Goal: Task Accomplishment & Management: Use online tool/utility

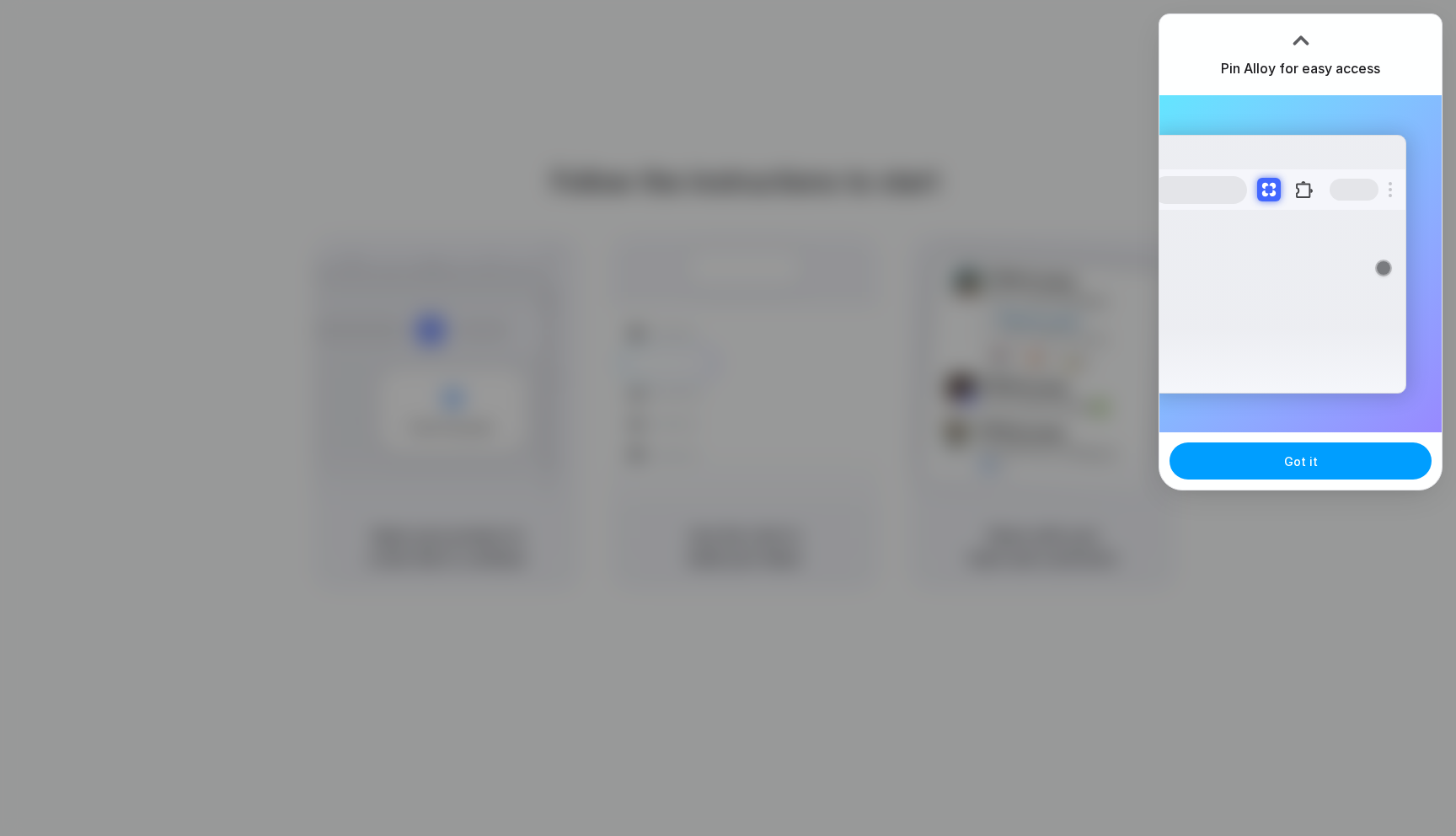
click at [1249, 464] on button "Got it" at bounding box center [1300, 461] width 262 height 37
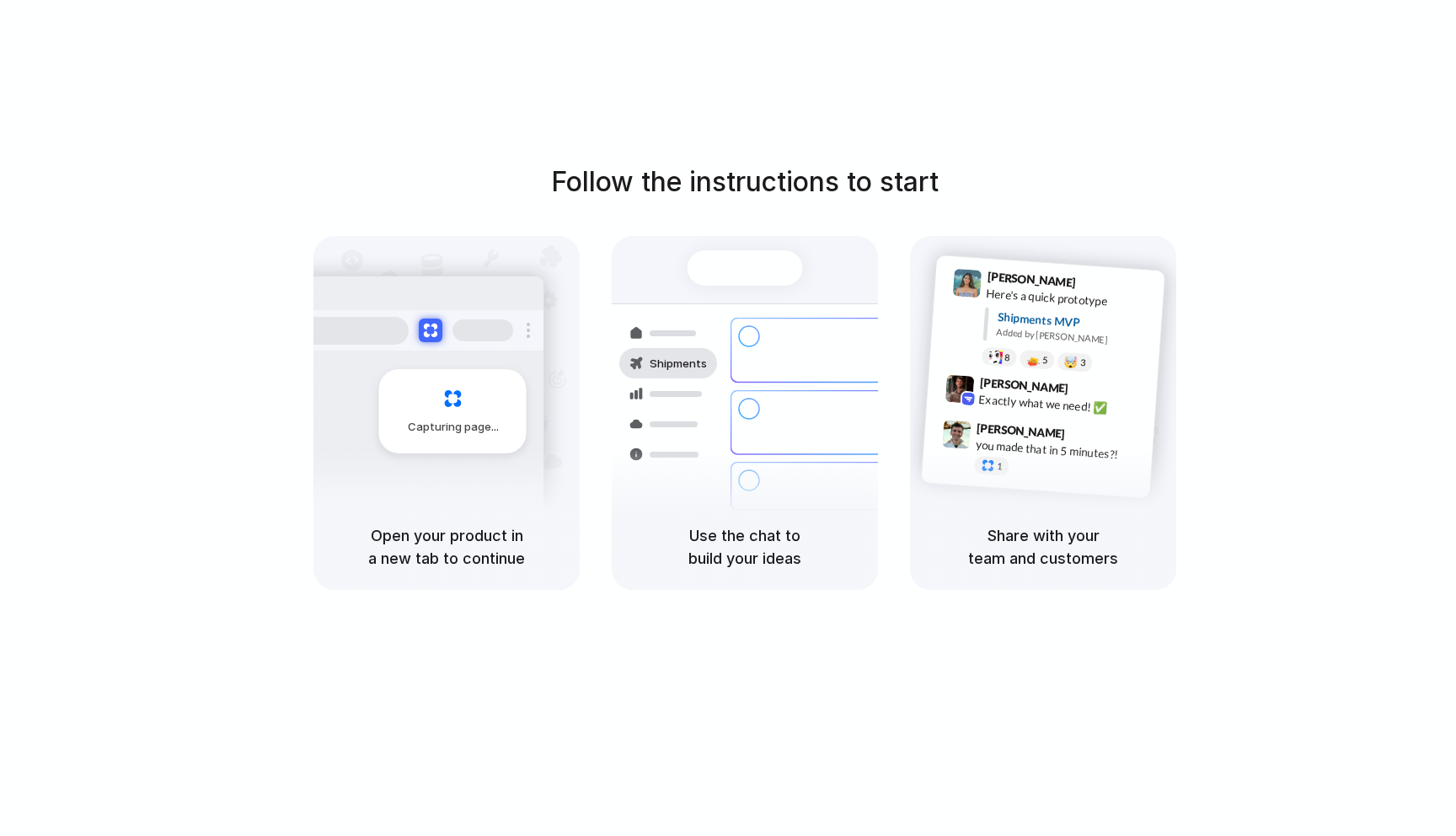
click at [434, 545] on h5 "Open your product in a new tab to continue" at bounding box center [447, 547] width 226 height 45
click at [738, 542] on h5 "Use the chat to build your ideas" at bounding box center [745, 547] width 226 height 45
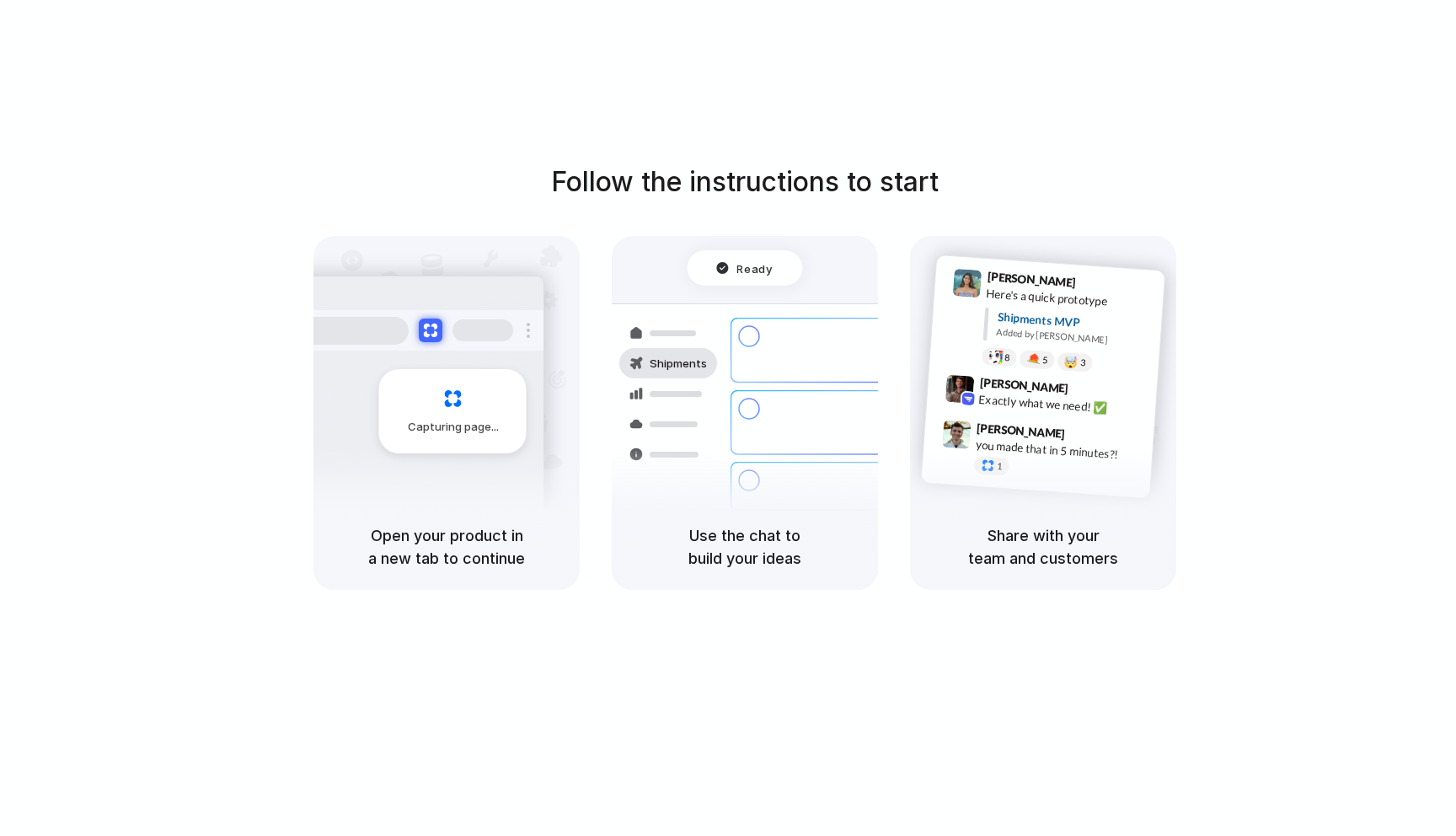
click at [738, 542] on h5 "Use the chat to build your ideas" at bounding box center [745, 547] width 226 height 45
click at [747, 562] on h5 "Use the chat to build your ideas" at bounding box center [745, 547] width 226 height 45
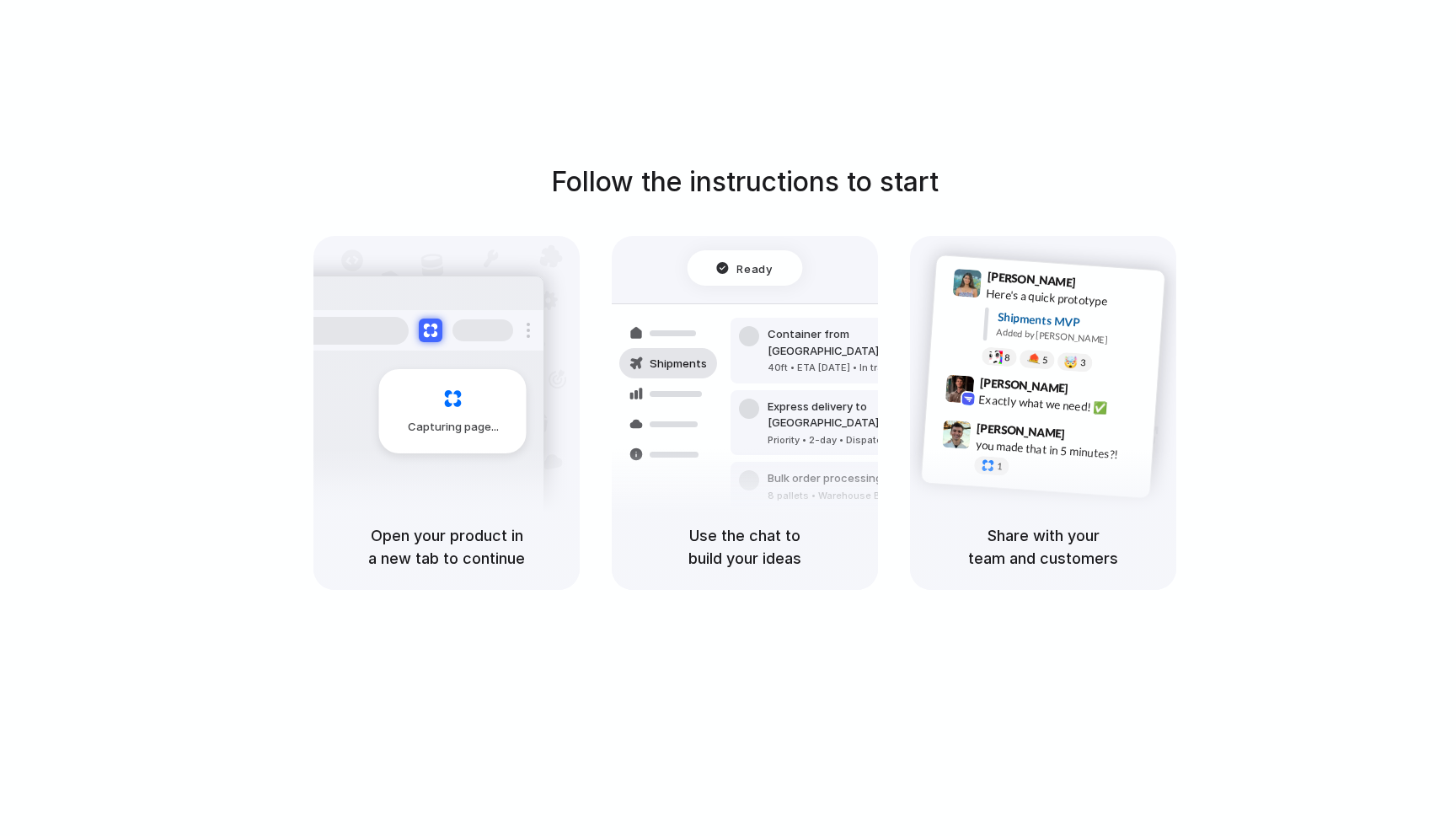
click at [1084, 536] on h5 "Share with your team and customers" at bounding box center [1043, 547] width 226 height 45
click at [1150, 561] on h5 "Share with your team and customers" at bounding box center [1043, 547] width 226 height 45
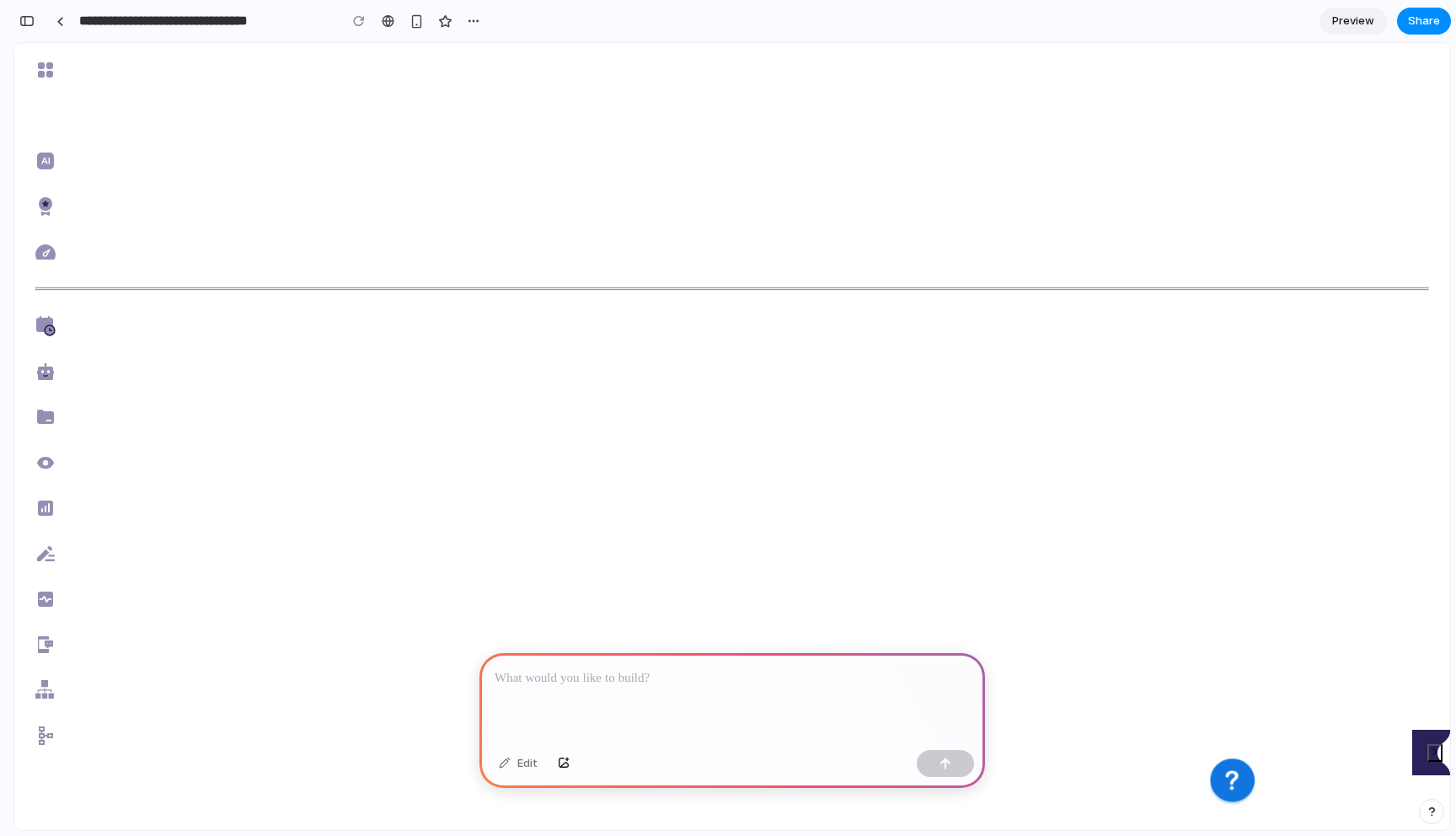
click at [58, 23] on div at bounding box center [60, 21] width 8 height 10
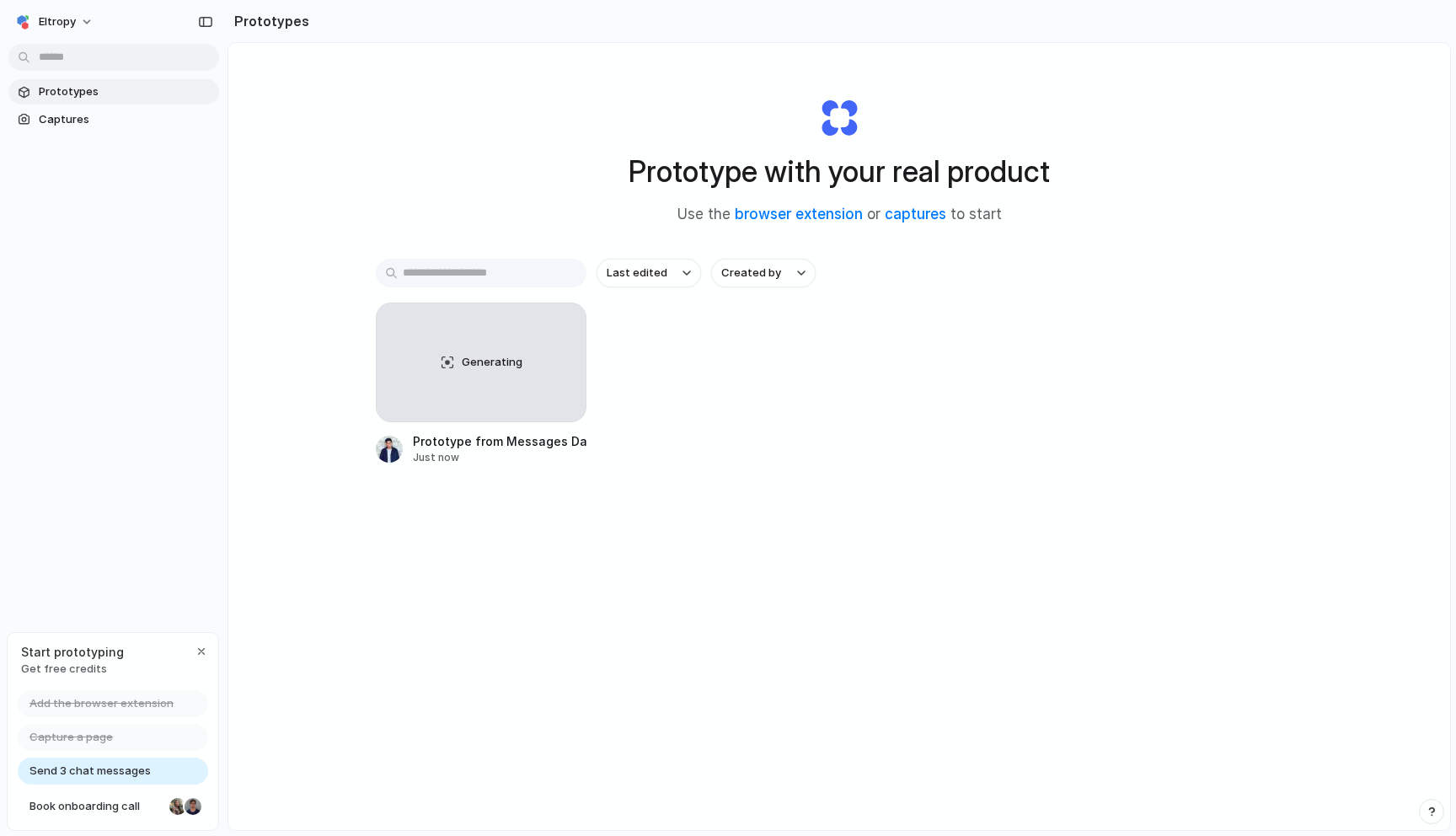
click at [537, 563] on div "Last edited Created by Generating Prototype from Messages Dashboard Just now" at bounding box center [839, 415] width 927 height 311
click at [201, 648] on div "button" at bounding box center [202, 651] width 14 height 14
click at [161, 255] on div "Prototypes Captures" at bounding box center [114, 176] width 228 height 353
click at [134, 119] on span "Captures" at bounding box center [126, 119] width 174 height 17
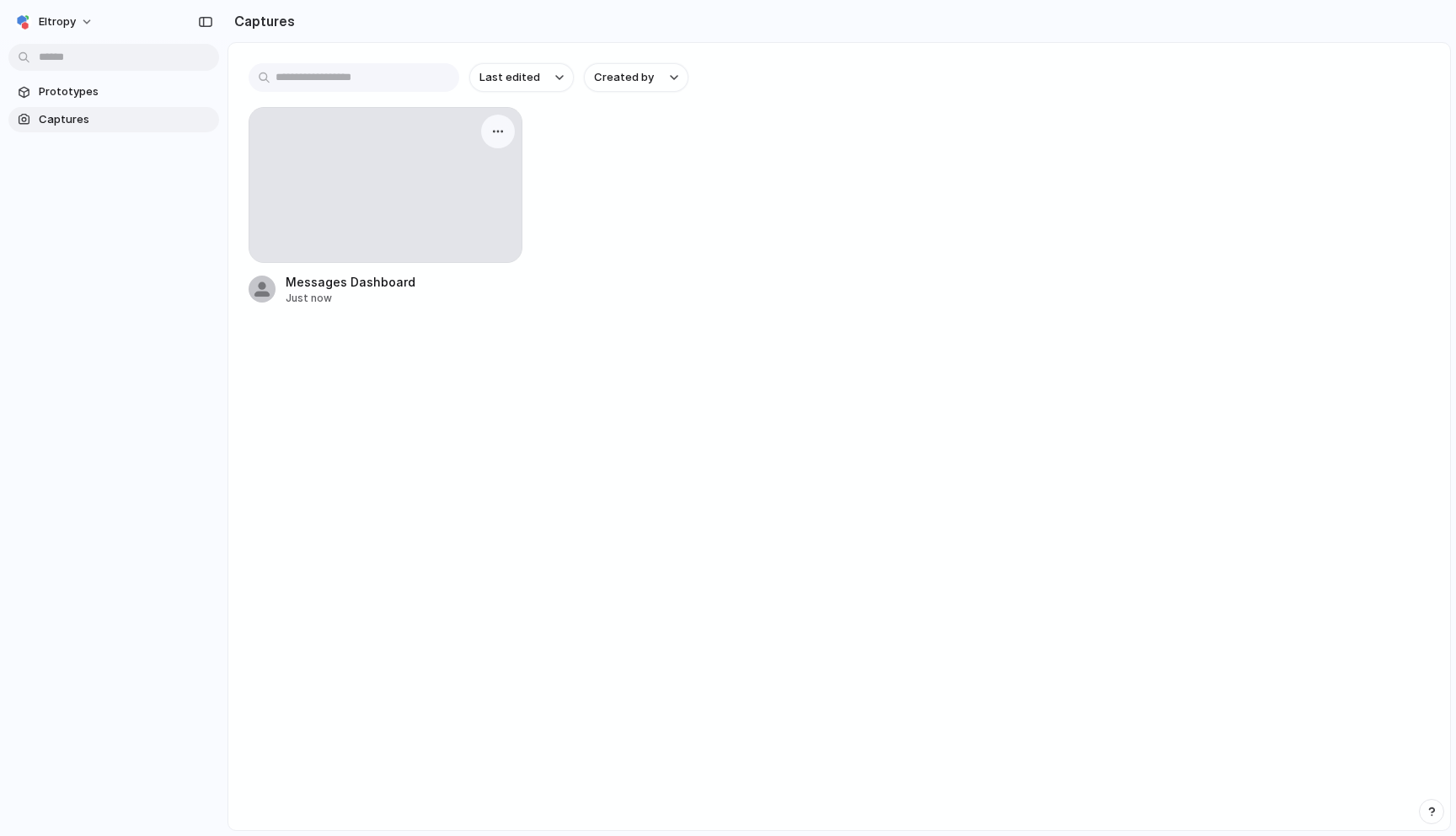
click at [402, 196] on div at bounding box center [385, 184] width 272 height 154
click at [499, 136] on div "button" at bounding box center [498, 131] width 14 height 14
click at [552, 146] on div "Create prototype Rename Copy link Open original page Delete" at bounding box center [728, 418] width 1456 height 836
click at [346, 194] on div at bounding box center [385, 184] width 272 height 154
click at [324, 281] on div "Messages Dashboard" at bounding box center [350, 282] width 130 height 17
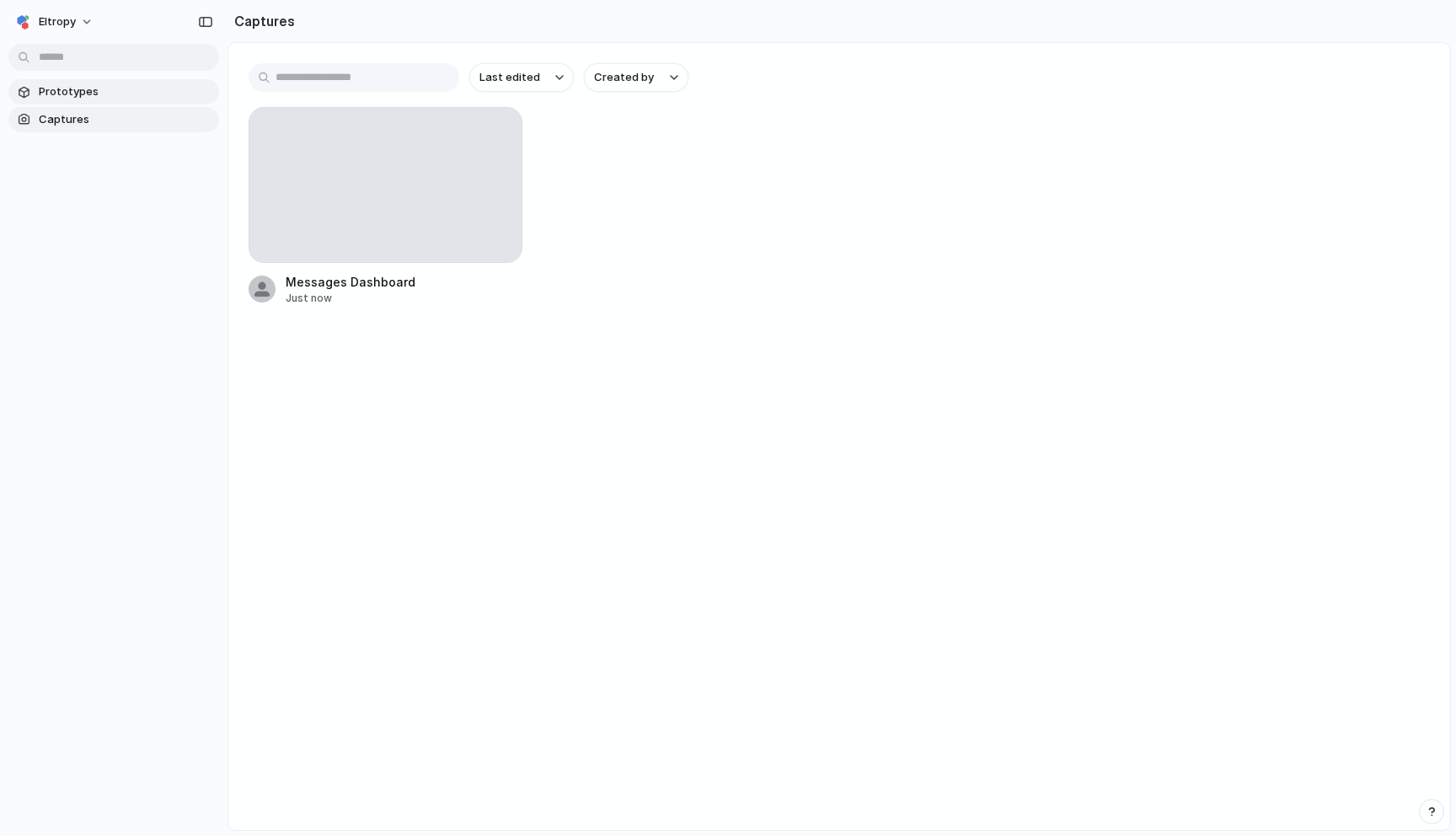
click at [150, 90] on span "Prototypes" at bounding box center [126, 91] width 174 height 17
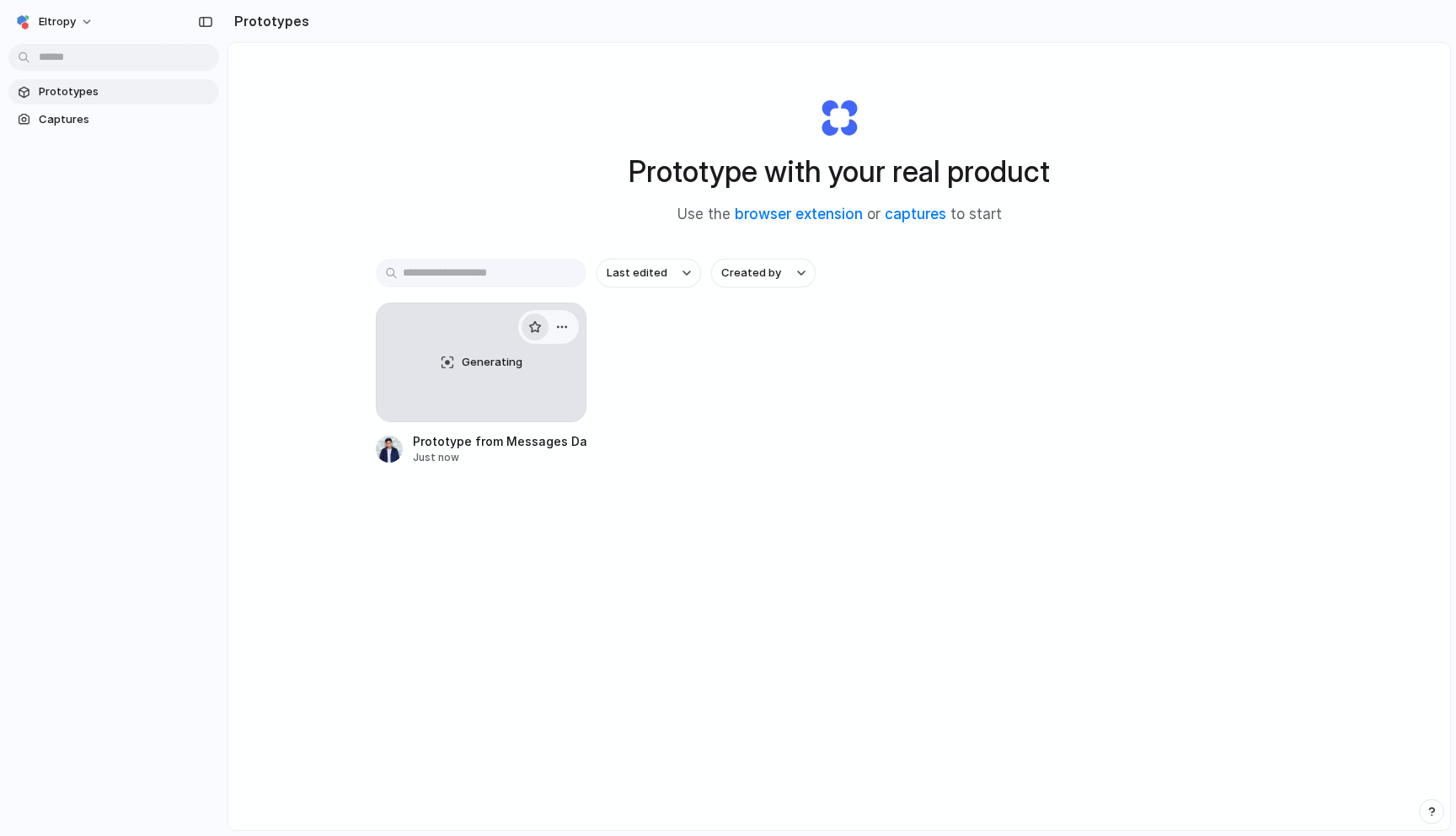
click at [527, 332] on button "button" at bounding box center [535, 327] width 27 height 27
click at [503, 425] on link "Generating Prototype from Messages Dashboard Just now" at bounding box center [481, 383] width 210 height 163
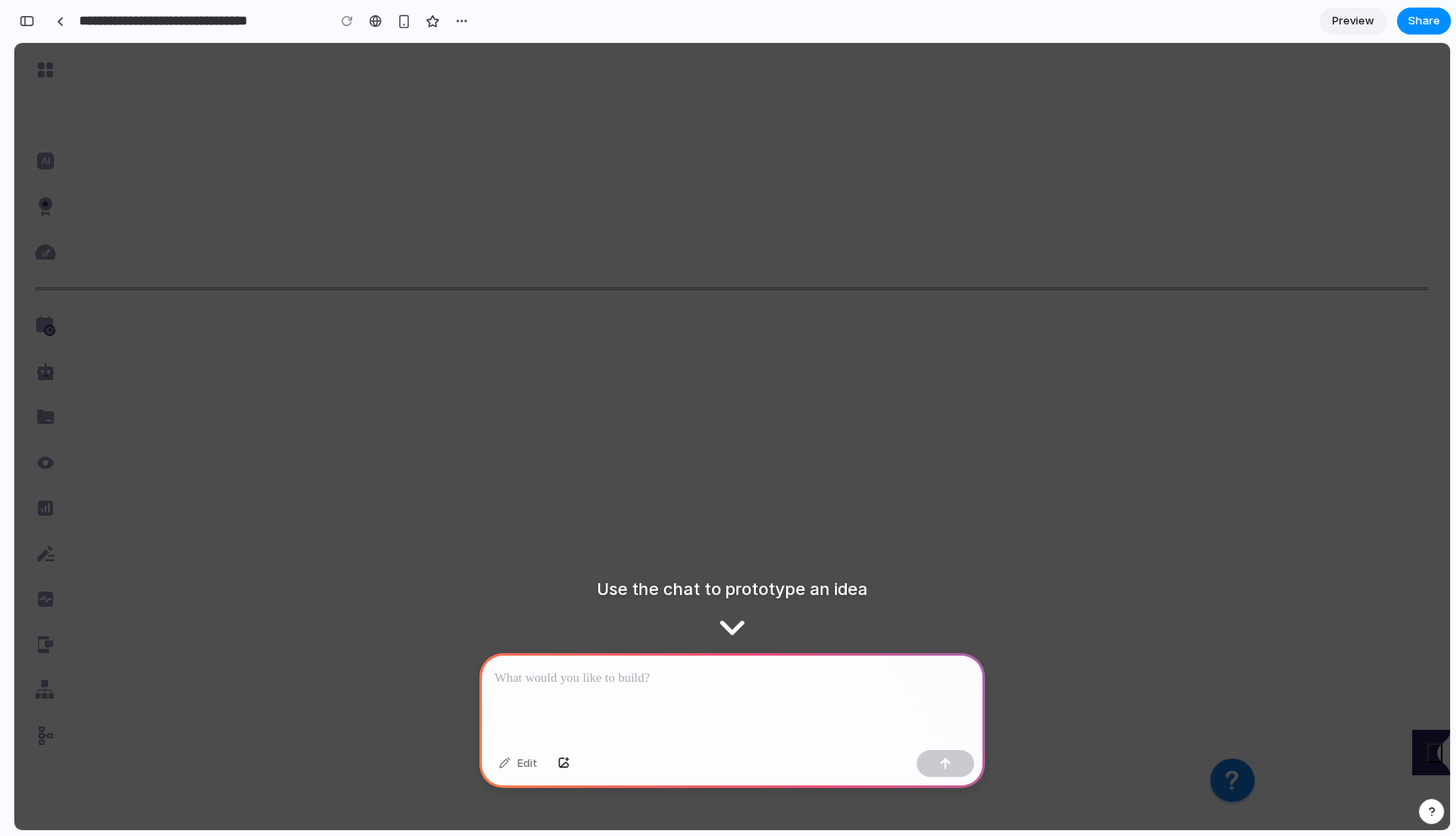
click at [716, 682] on p at bounding box center [732, 678] width 475 height 20
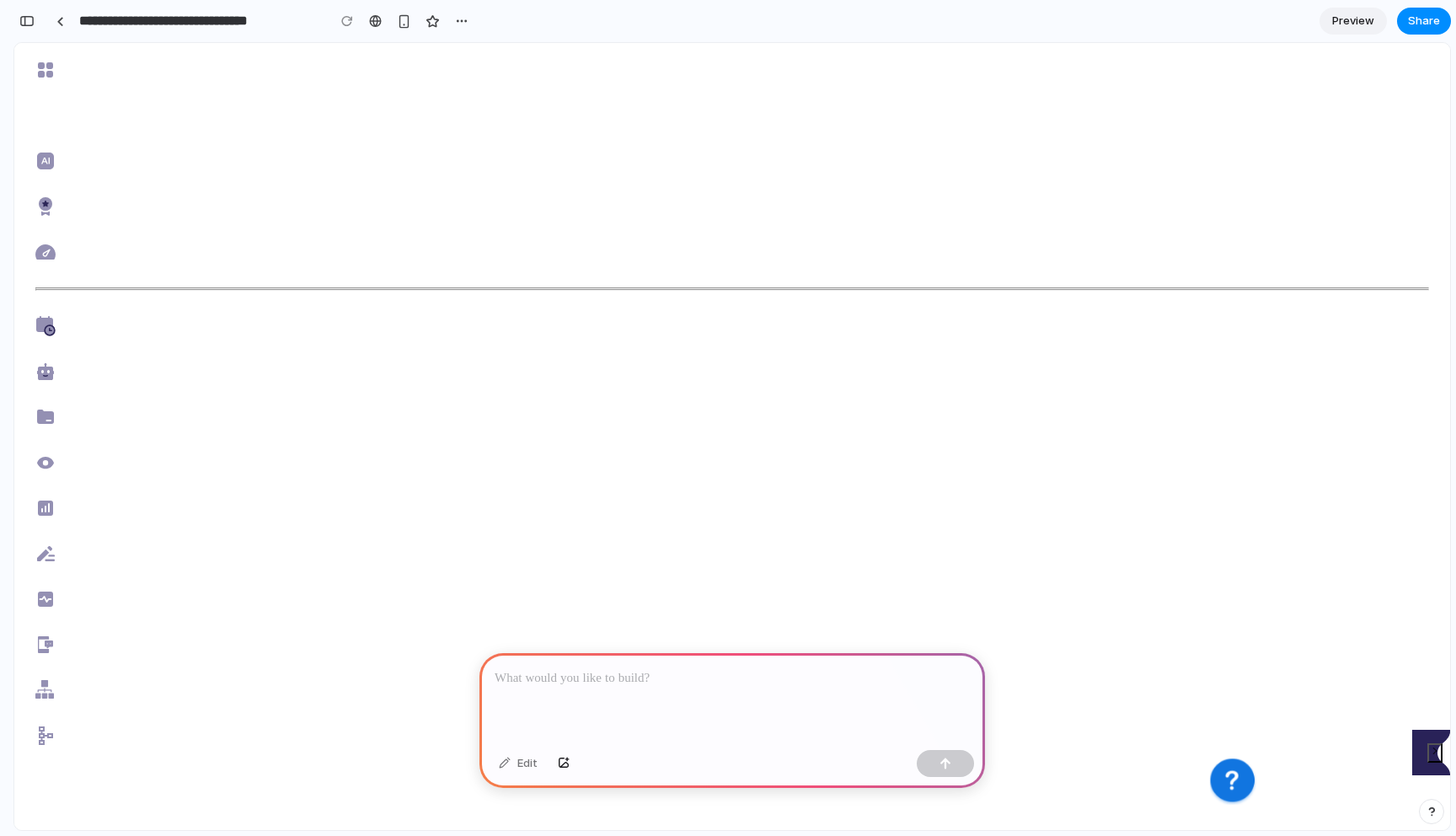
click at [592, 698] on div at bounding box center [733, 698] width 506 height 90
click at [1427, 806] on div "button" at bounding box center [1432, 812] width 12 height 12
click at [1437, 809] on div "button" at bounding box center [1432, 811] width 14 height 20
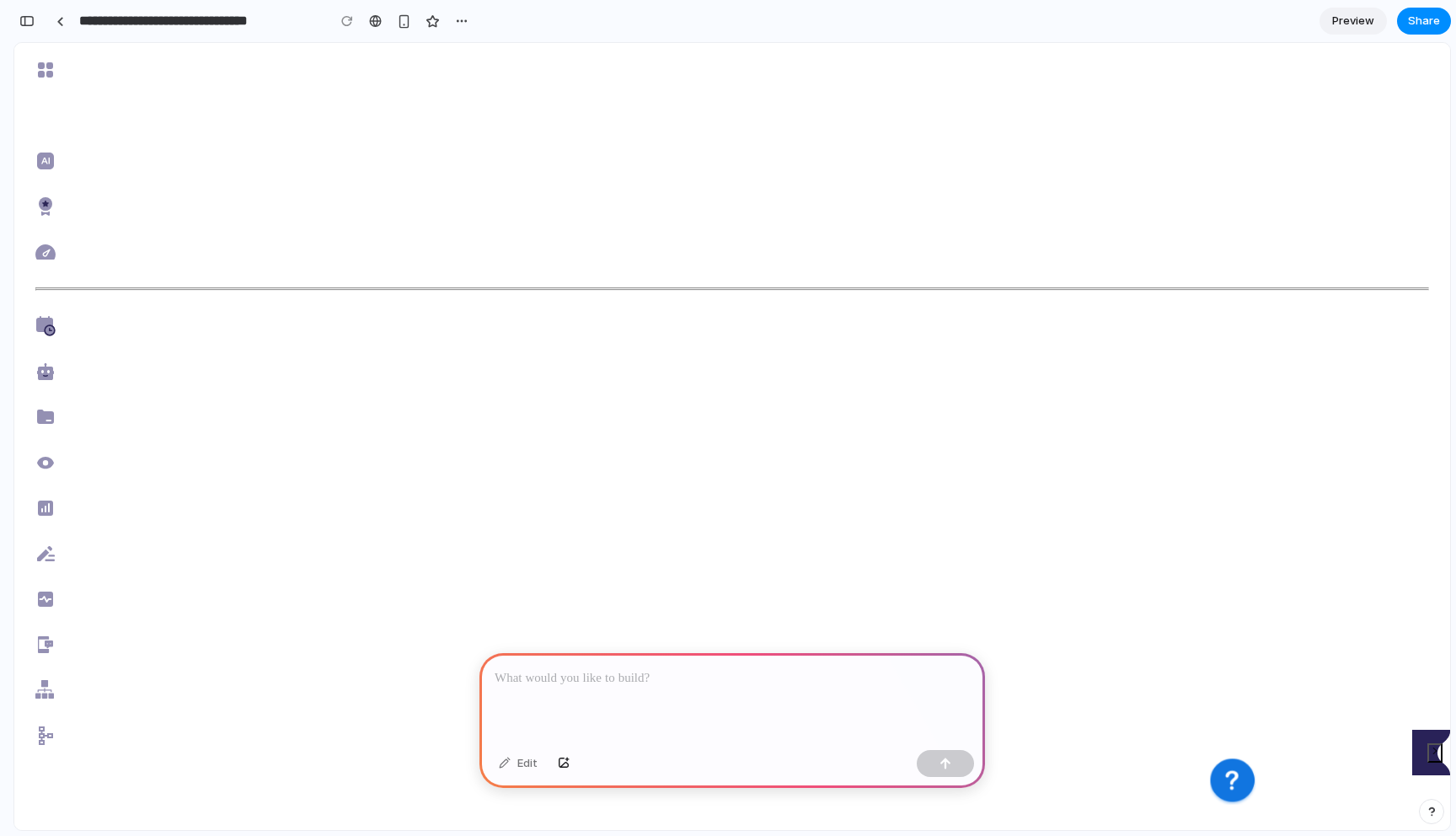
click at [1256, 793] on div "Eltropy" at bounding box center [1233, 780] width 46 height 46
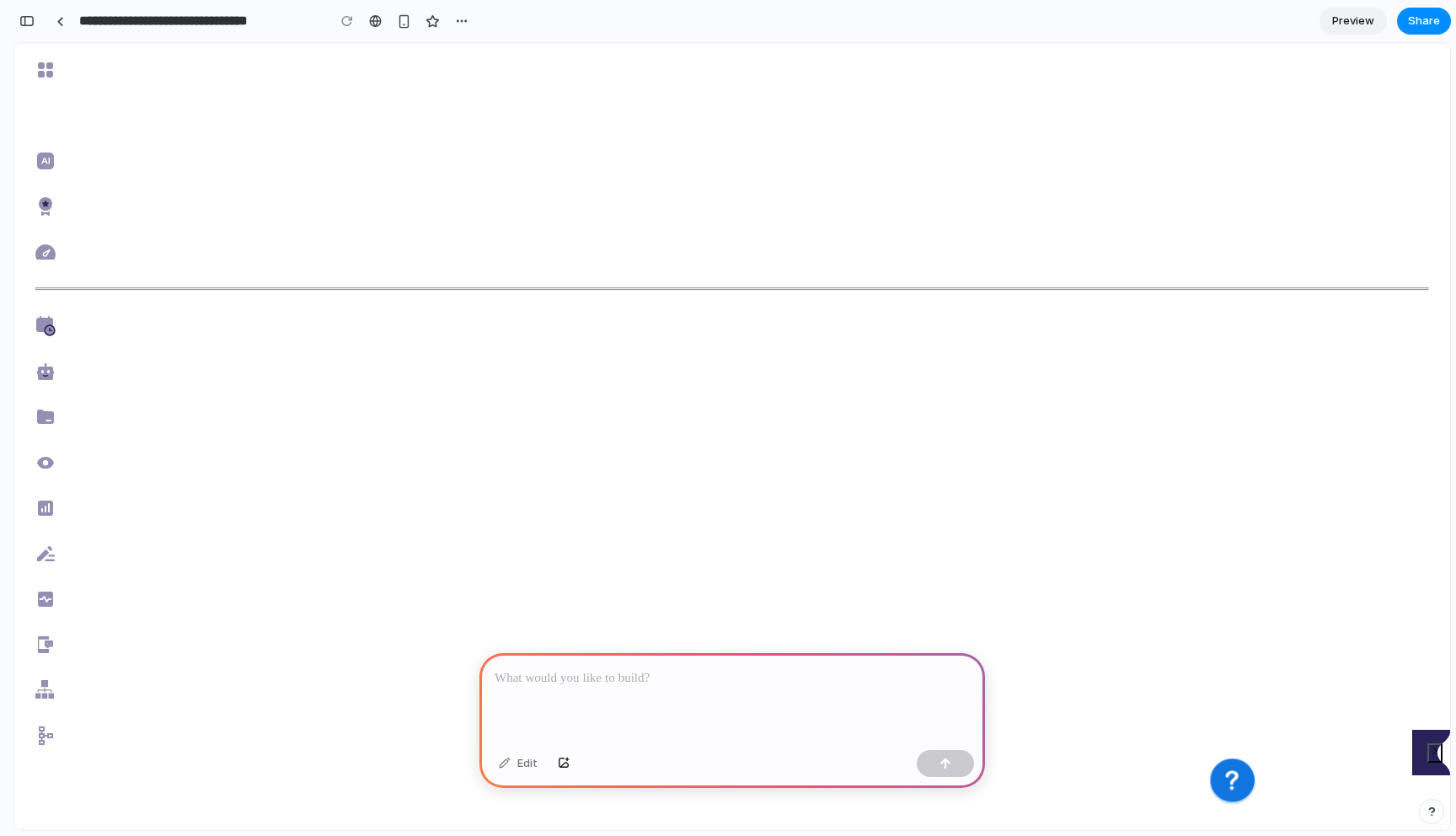
click at [1429, 756] on icon "expand" at bounding box center [1435, 751] width 12 height 12
click at [60, 637] on ul at bounding box center [732, 415] width 1436 height 746
click at [44, 640] on icon at bounding box center [49, 644] width 9 height 8
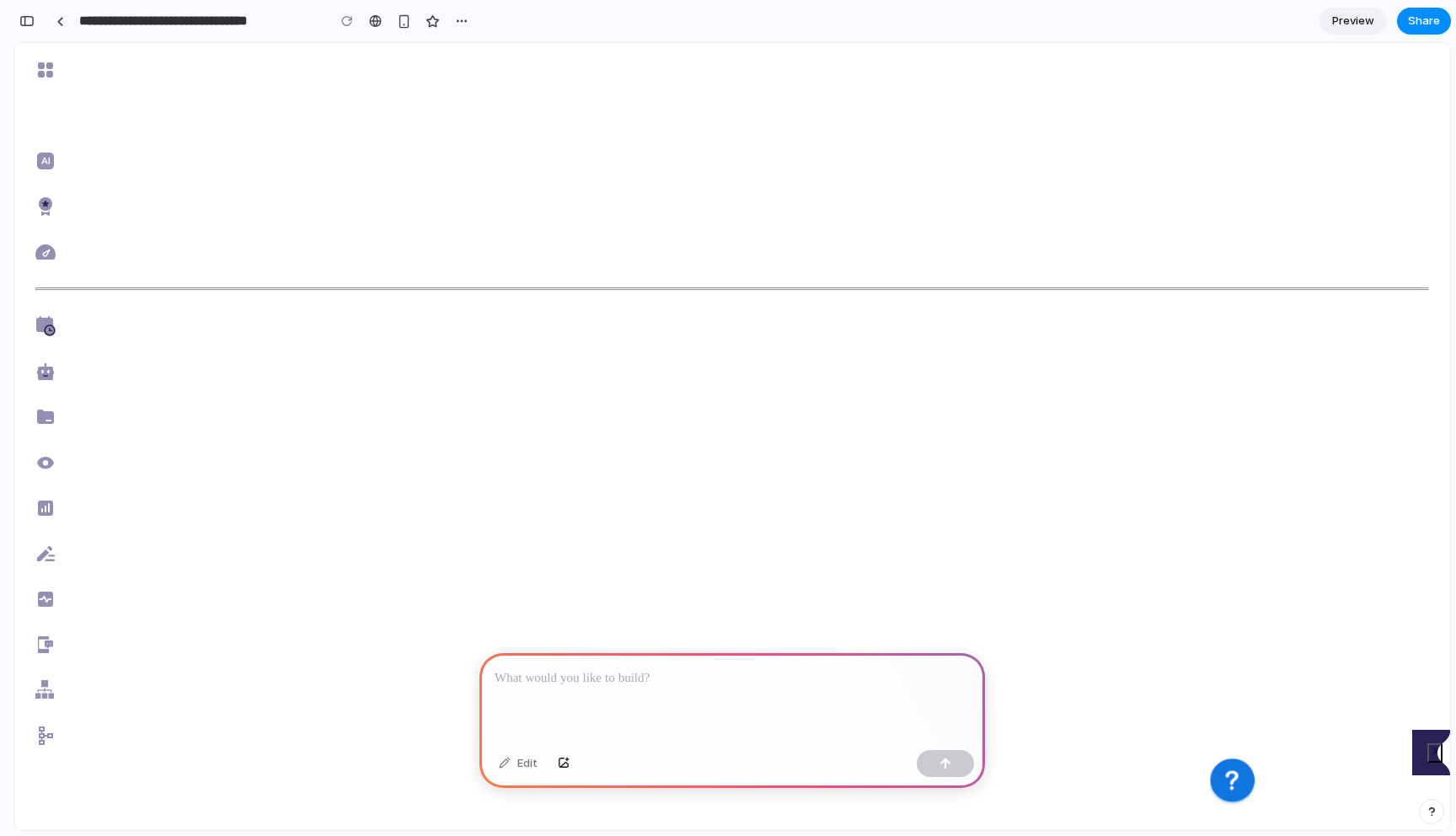
click at [41, 727] on icon at bounding box center [46, 735] width 14 height 18
click at [42, 789] on icon at bounding box center [40, 793] width 17 height 17
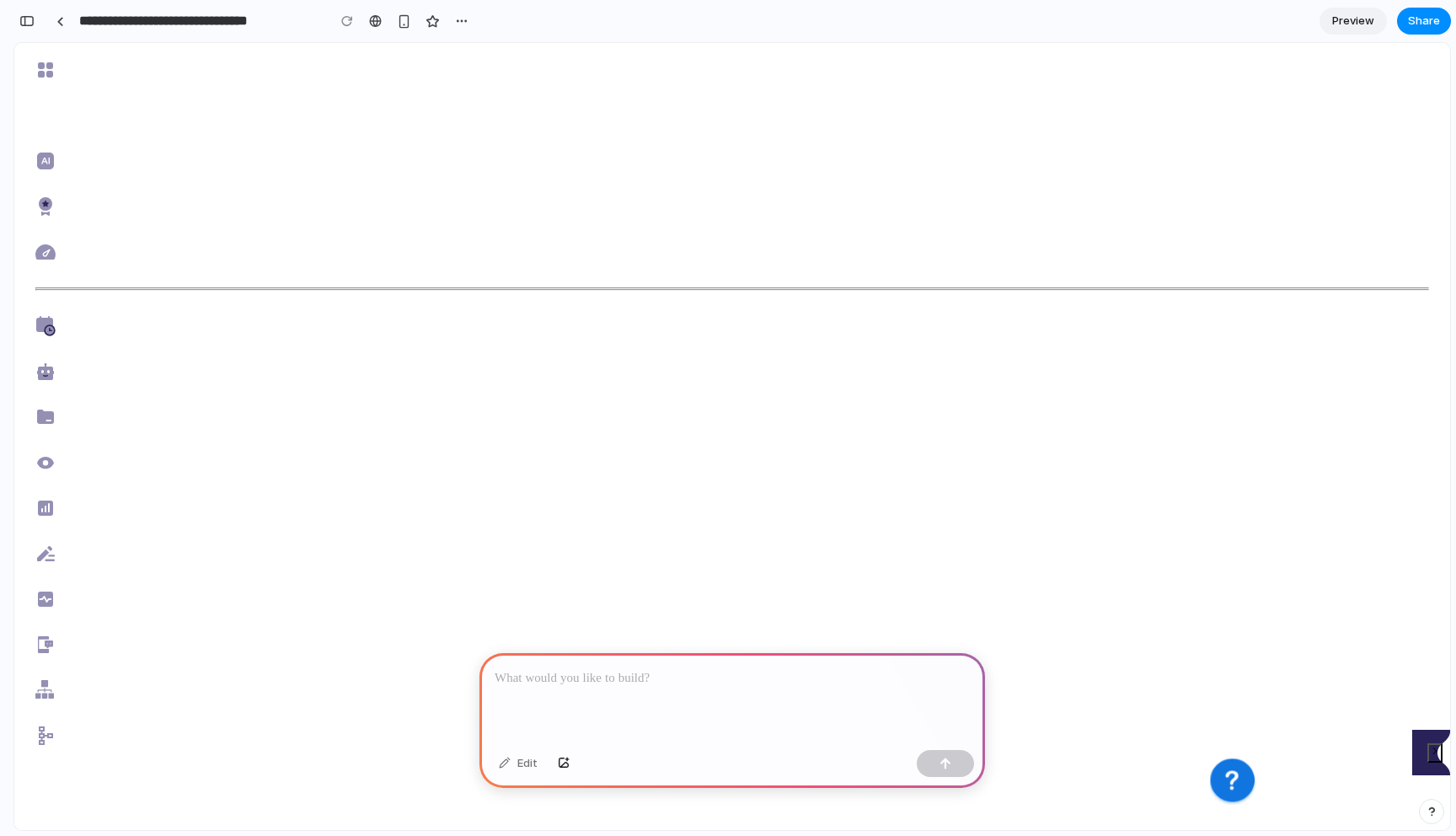
click at [27, 22] on div "button" at bounding box center [26, 21] width 15 height 12
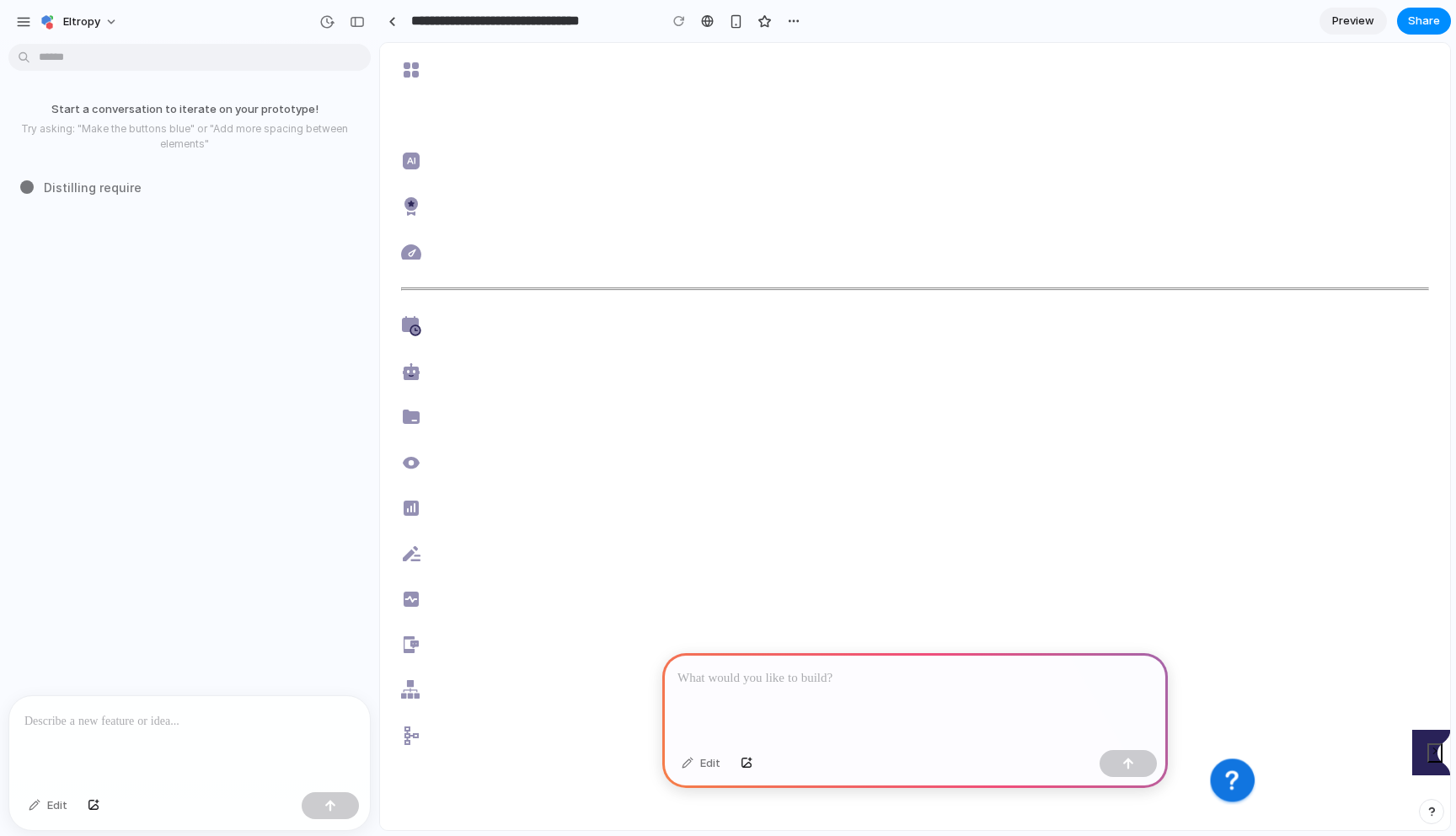
click at [157, 379] on div "Start a conversation to iterate on your prototype! Try asking: "Make the button…" at bounding box center [184, 372] width 369 height 644
click at [93, 184] on span "Distilling requirements .." at bounding box center [114, 187] width 142 height 17
click at [93, 184] on span "Distilling requirements ..." at bounding box center [116, 187] width 145 height 17
click at [128, 230] on div "Start a conversation to iterate on your prototype! Try asking: "Make the button…" at bounding box center [184, 372] width 369 height 644
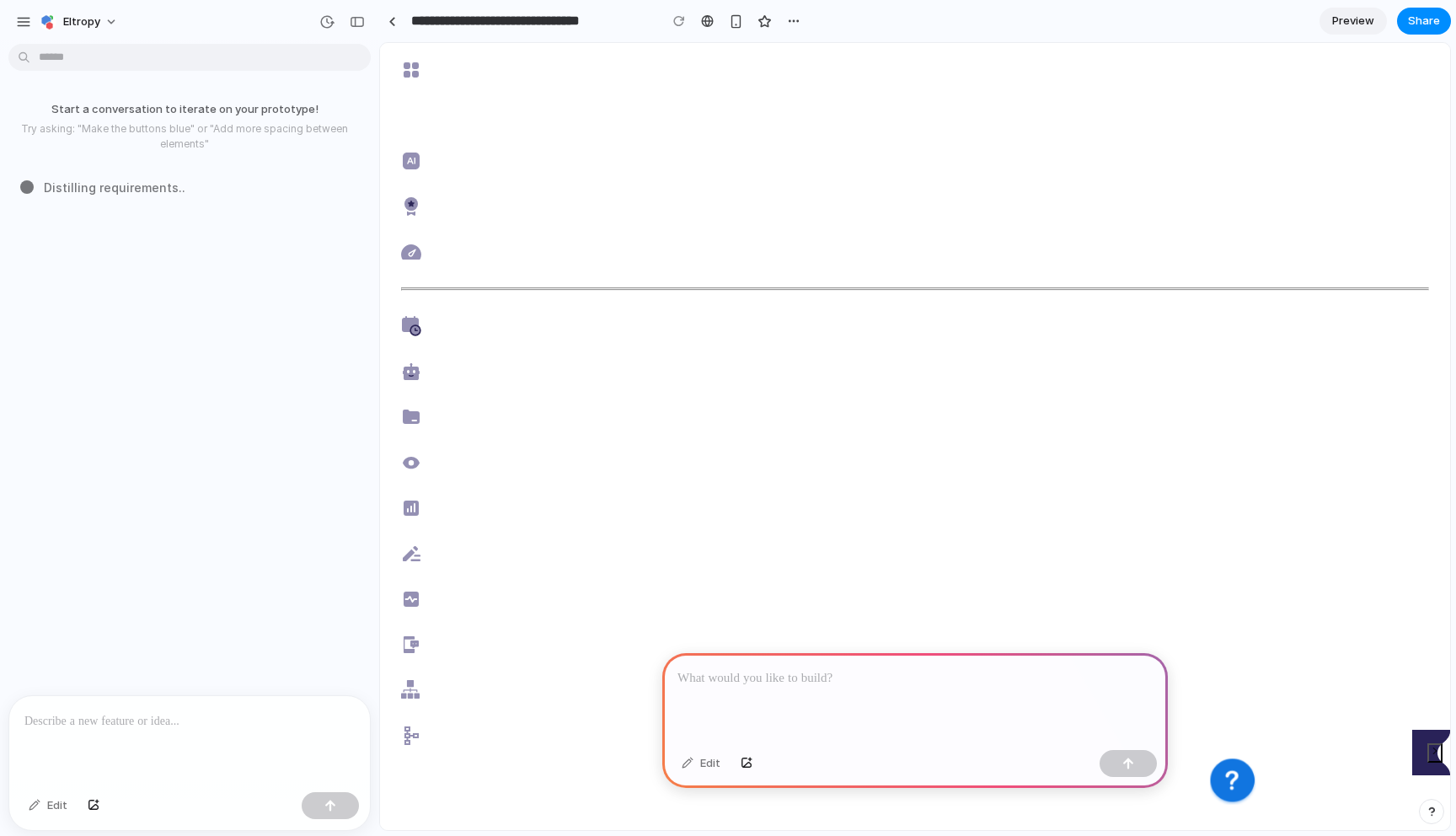
click at [155, 303] on div "Start a conversation to iterate on your prototype! Try asking: "Make the button…" at bounding box center [184, 372] width 369 height 644
click at [90, 17] on span "Eltropy" at bounding box center [82, 22] width 37 height 17
click at [108, 61] on li "Settings" at bounding box center [106, 59] width 140 height 27
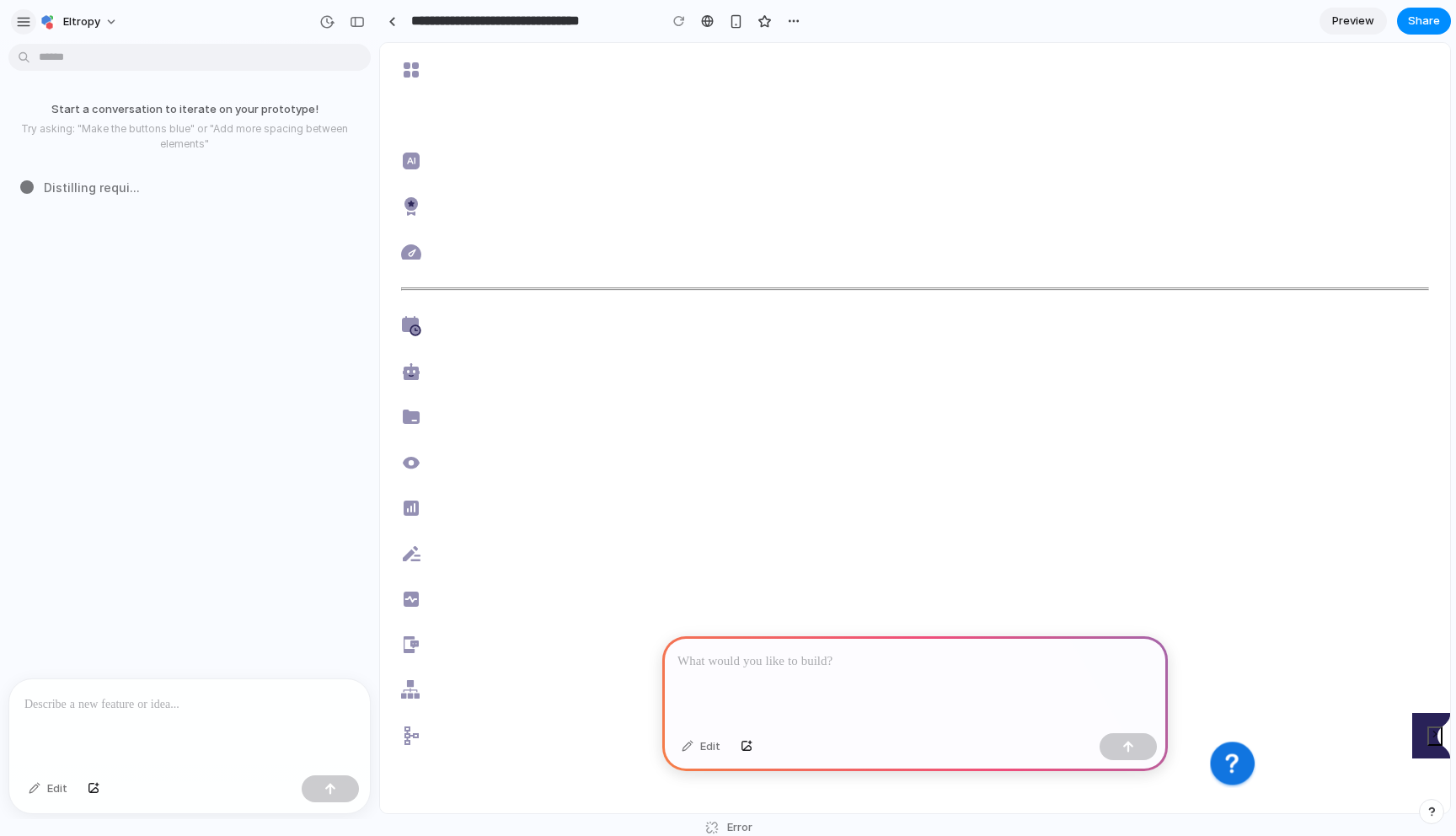
click at [20, 19] on div "button" at bounding box center [23, 21] width 15 height 15
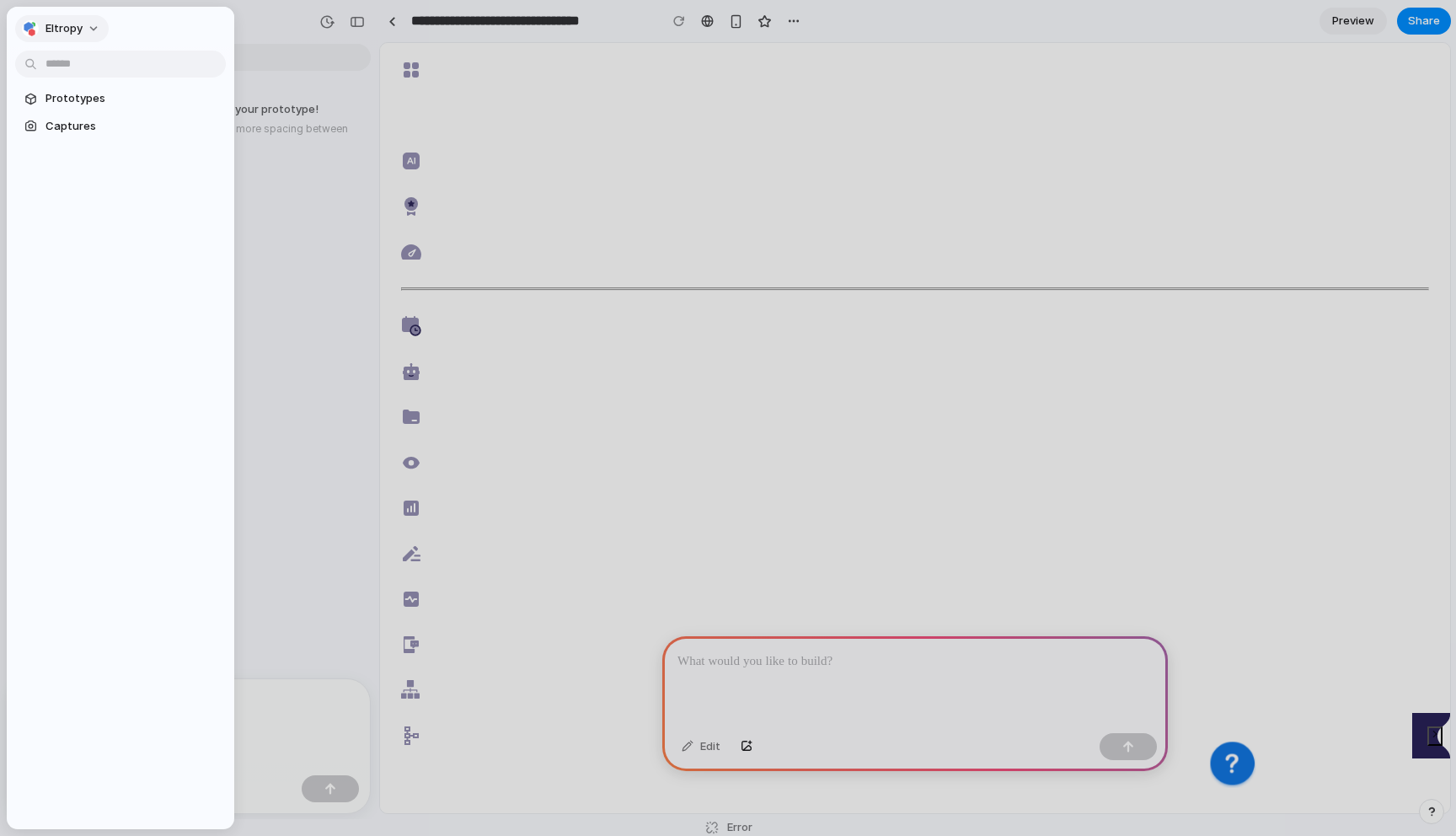
click at [64, 29] on span "Eltropy" at bounding box center [63, 28] width 37 height 17
click at [76, 64] on span "Settings" at bounding box center [68, 66] width 46 height 17
click at [83, 28] on button "Eltropy" at bounding box center [62, 28] width 94 height 27
click at [85, 94] on span "Invite members" at bounding box center [85, 93] width 81 height 17
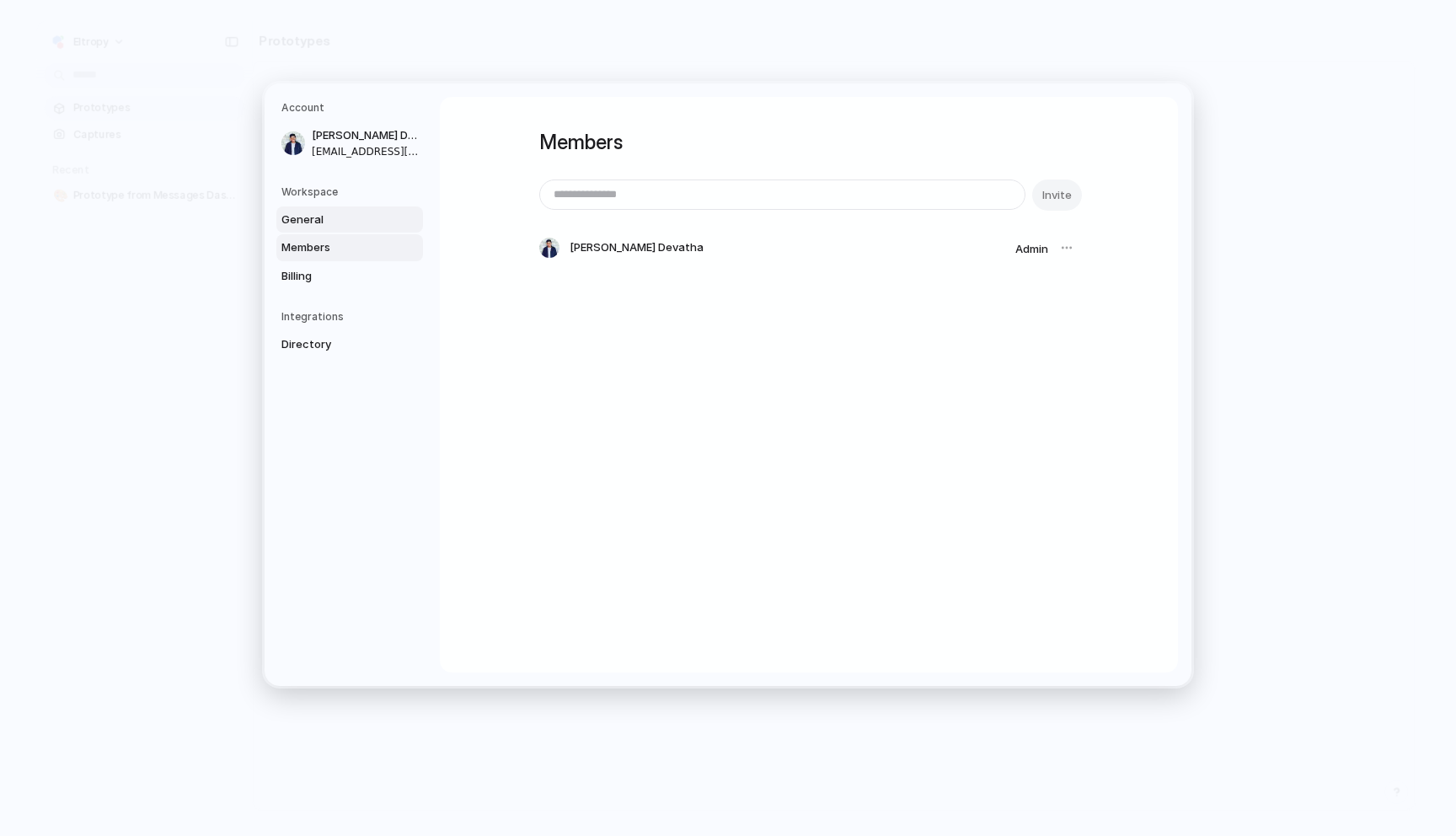
click at [360, 219] on span "General" at bounding box center [336, 218] width 108 height 17
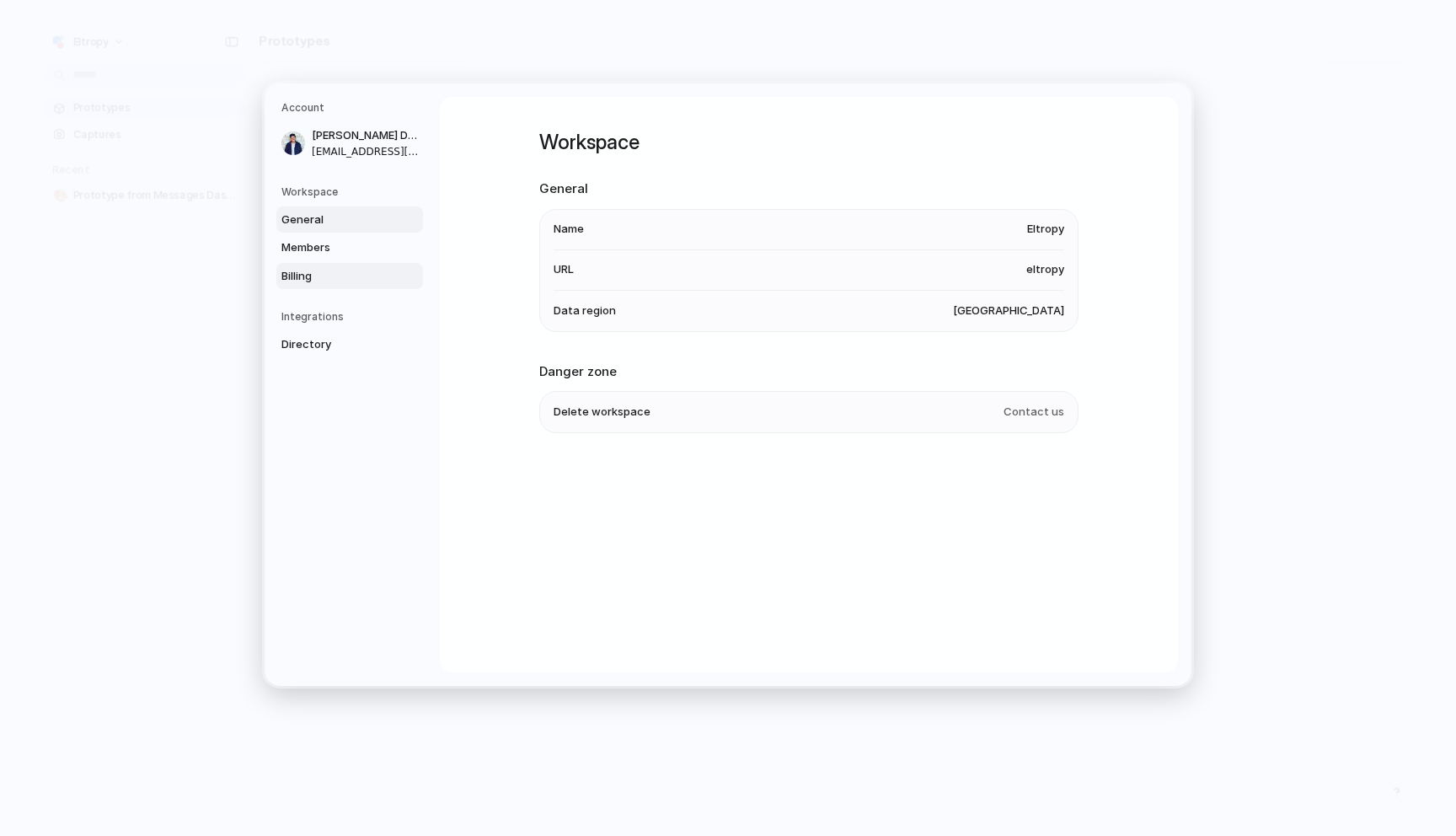
click at [362, 279] on span "Billing" at bounding box center [336, 275] width 108 height 17
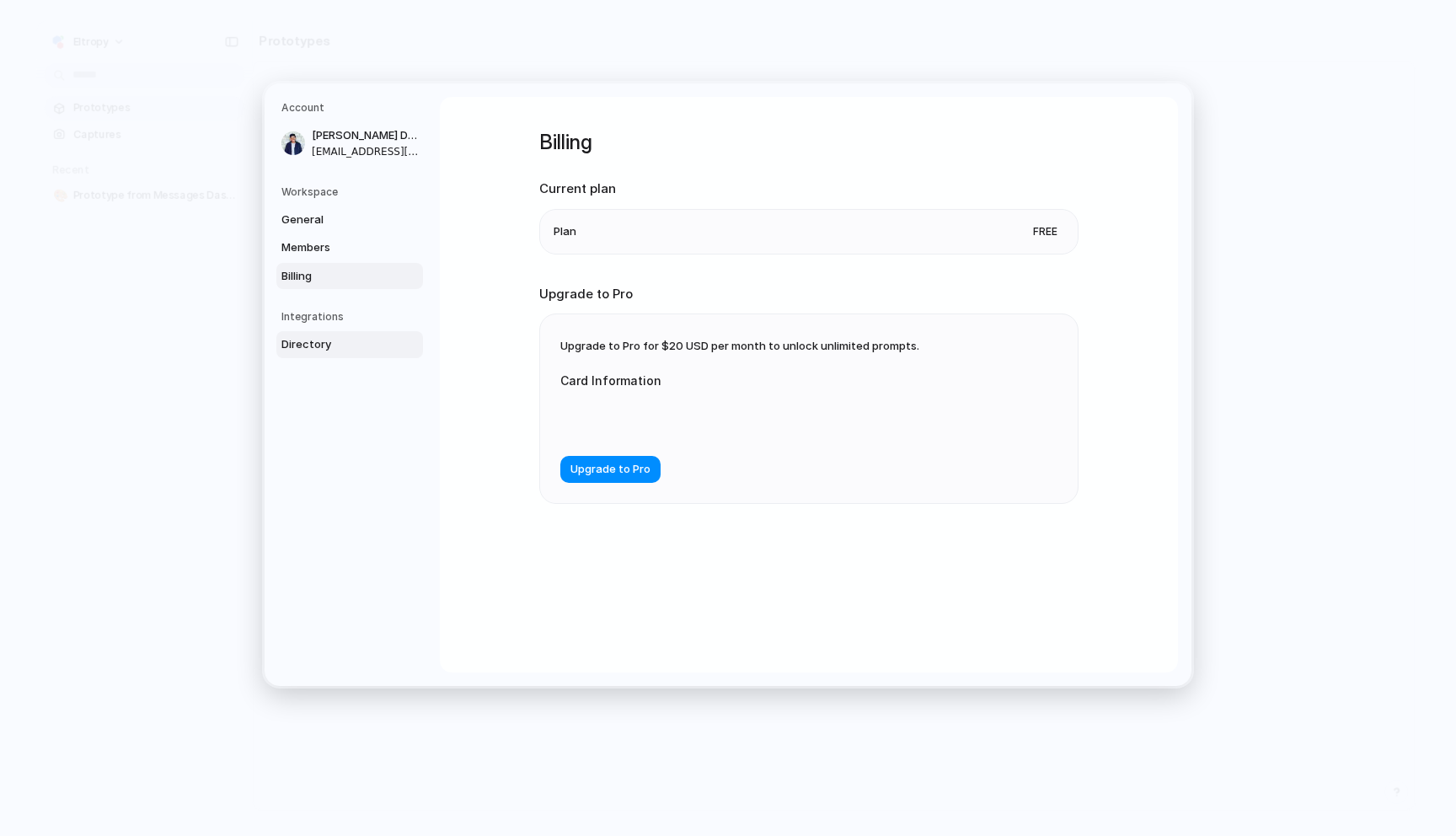
click at [352, 331] on link "Directory" at bounding box center [349, 344] width 147 height 27
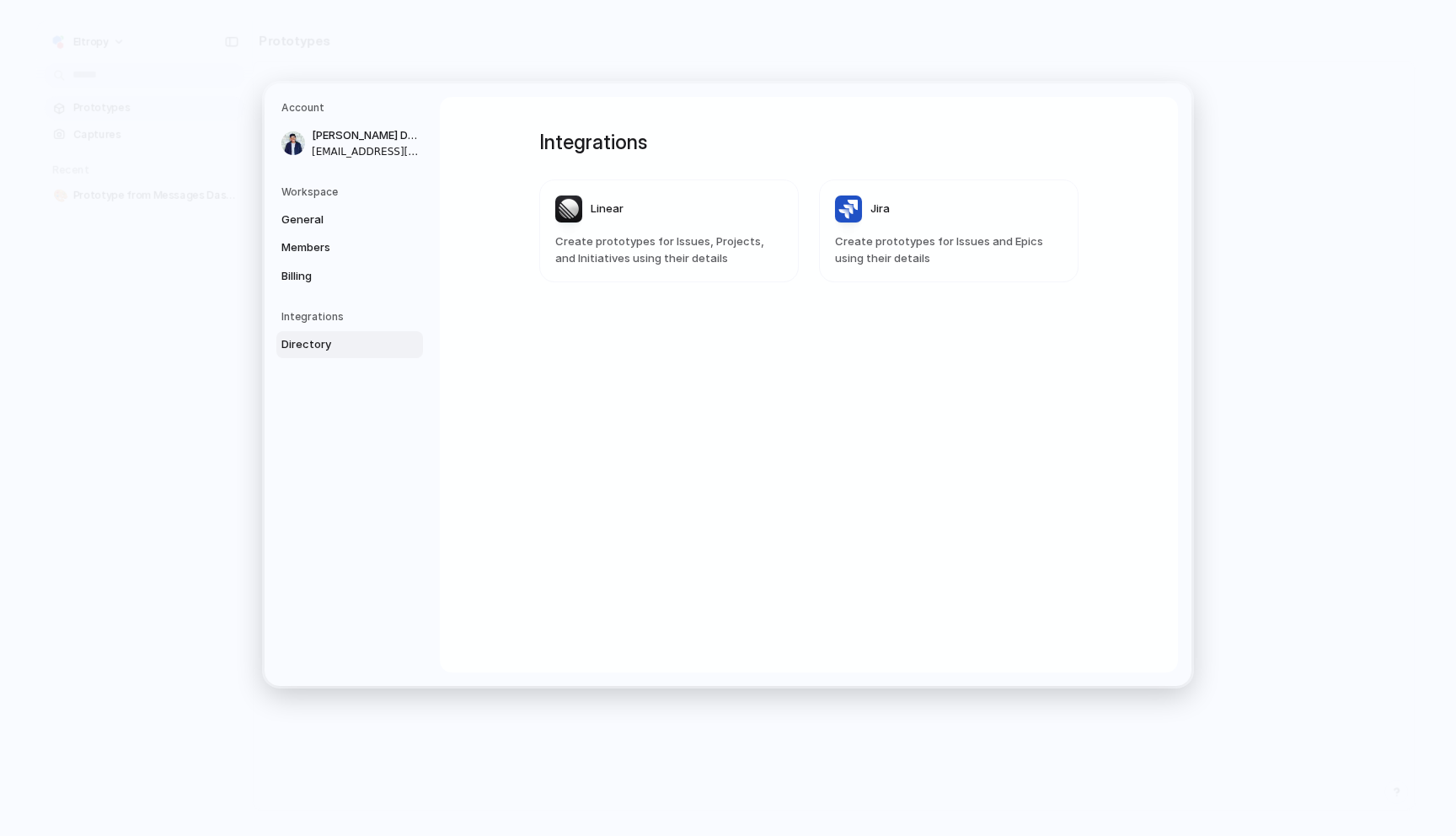
click at [621, 404] on div "Integrations Linear Create prototypes for Issues, Projects, and Initiatives usi…" at bounding box center [808, 384] width 600 height 575
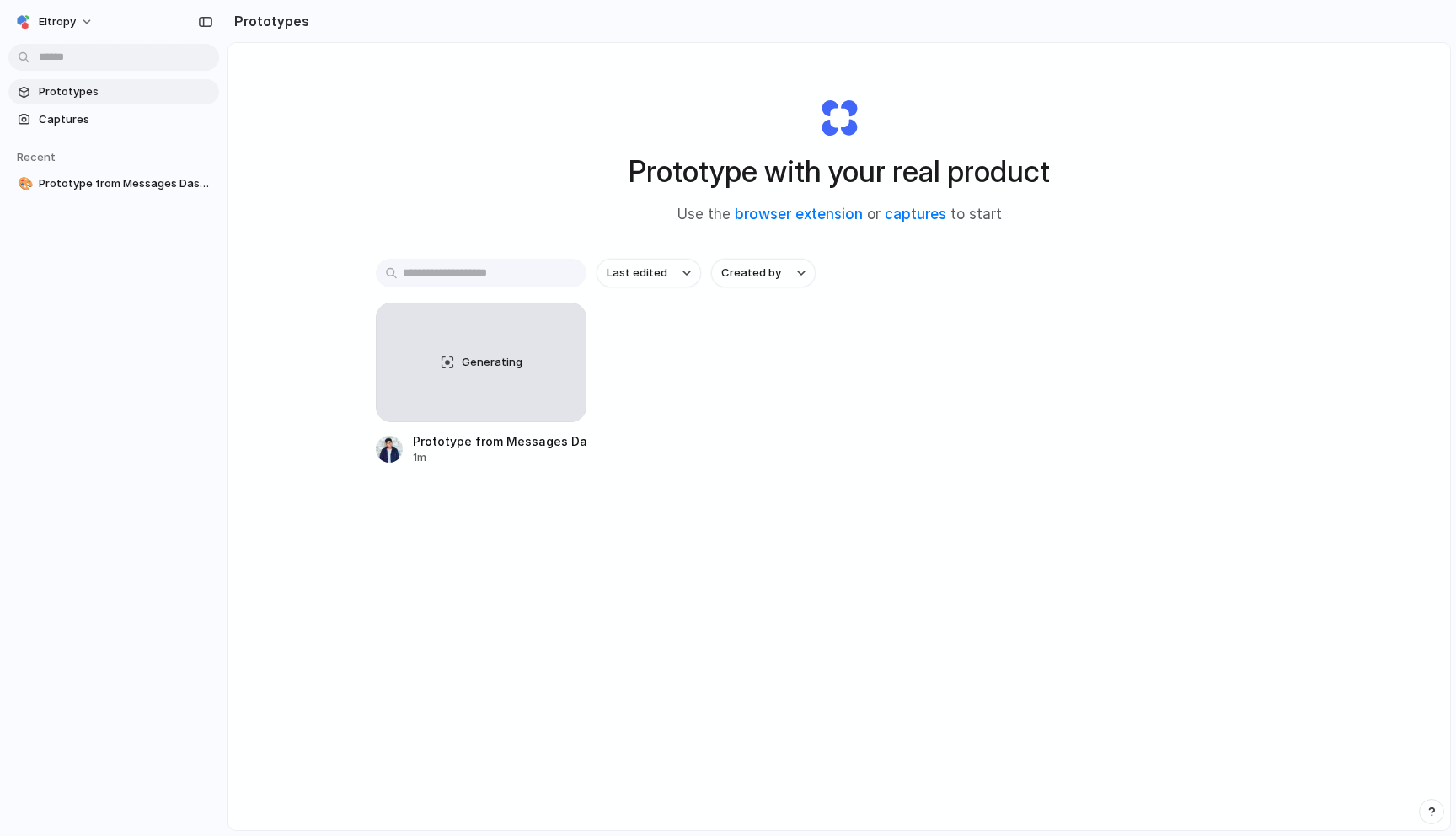
click at [625, 466] on div "Last edited Created by Generating Prototype from Messages Dashboard 1m" at bounding box center [839, 415] width 927 height 311
click at [111, 189] on span "Prototype from Messages Dashboard" at bounding box center [126, 183] width 174 height 17
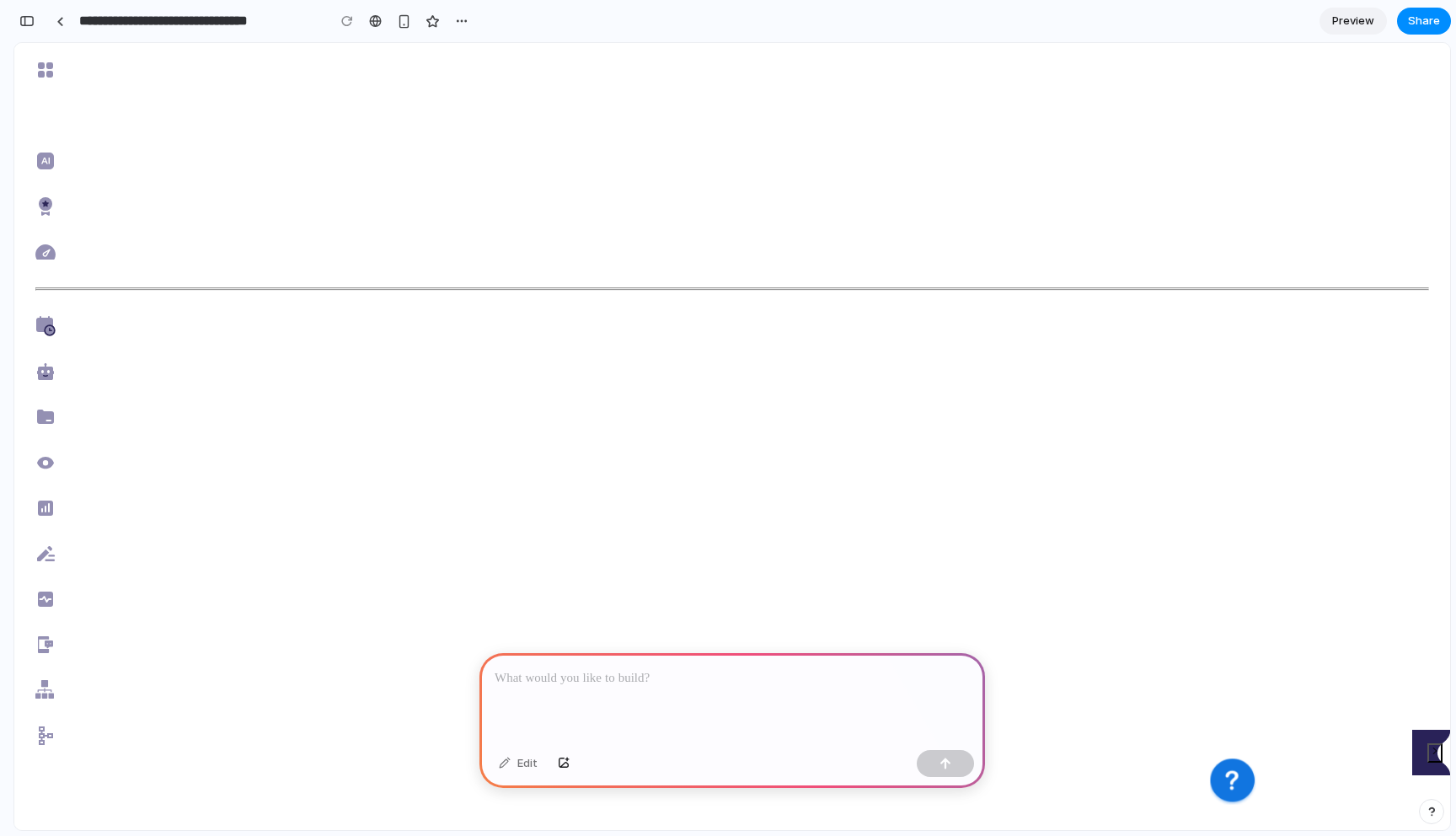
click at [666, 707] on div at bounding box center [733, 698] width 506 height 90
click at [74, 29] on div "**********" at bounding box center [260, 21] width 427 height 30
click at [61, 22] on div at bounding box center [60, 21] width 8 height 10
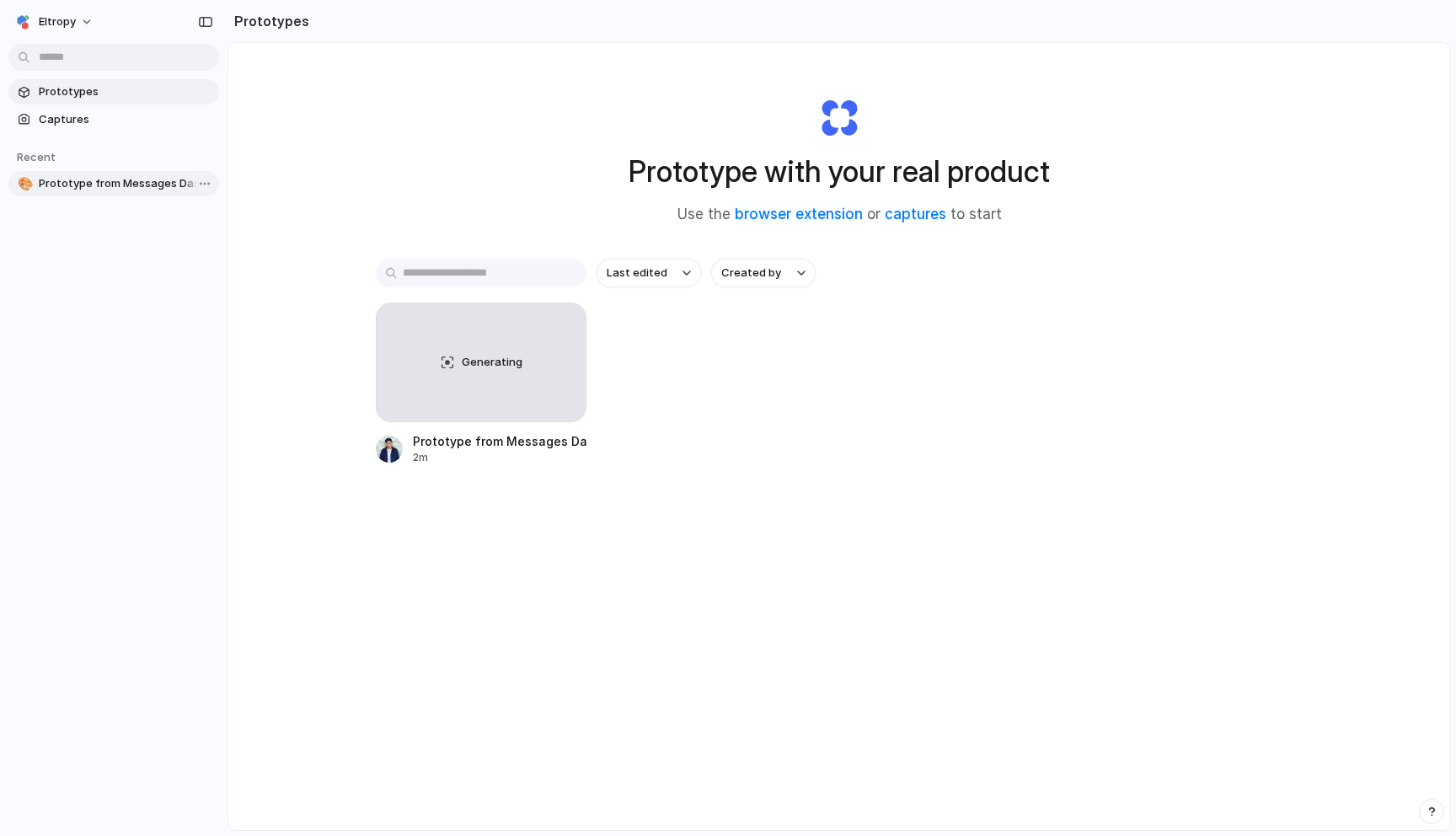
click at [107, 183] on span "Prototype from Messages Dashboard" at bounding box center [126, 183] width 174 height 17
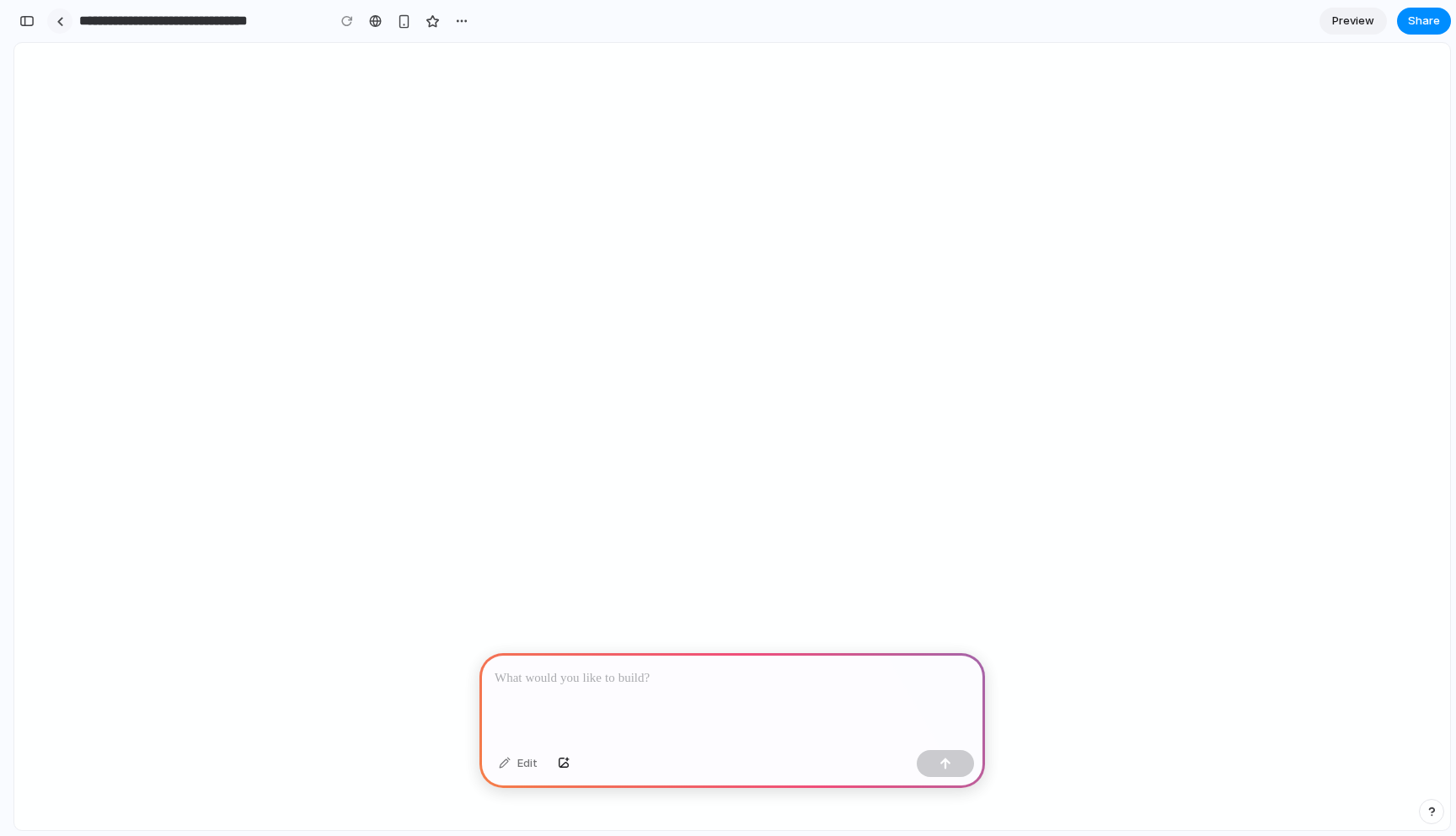
click at [57, 17] on div at bounding box center [60, 21] width 8 height 10
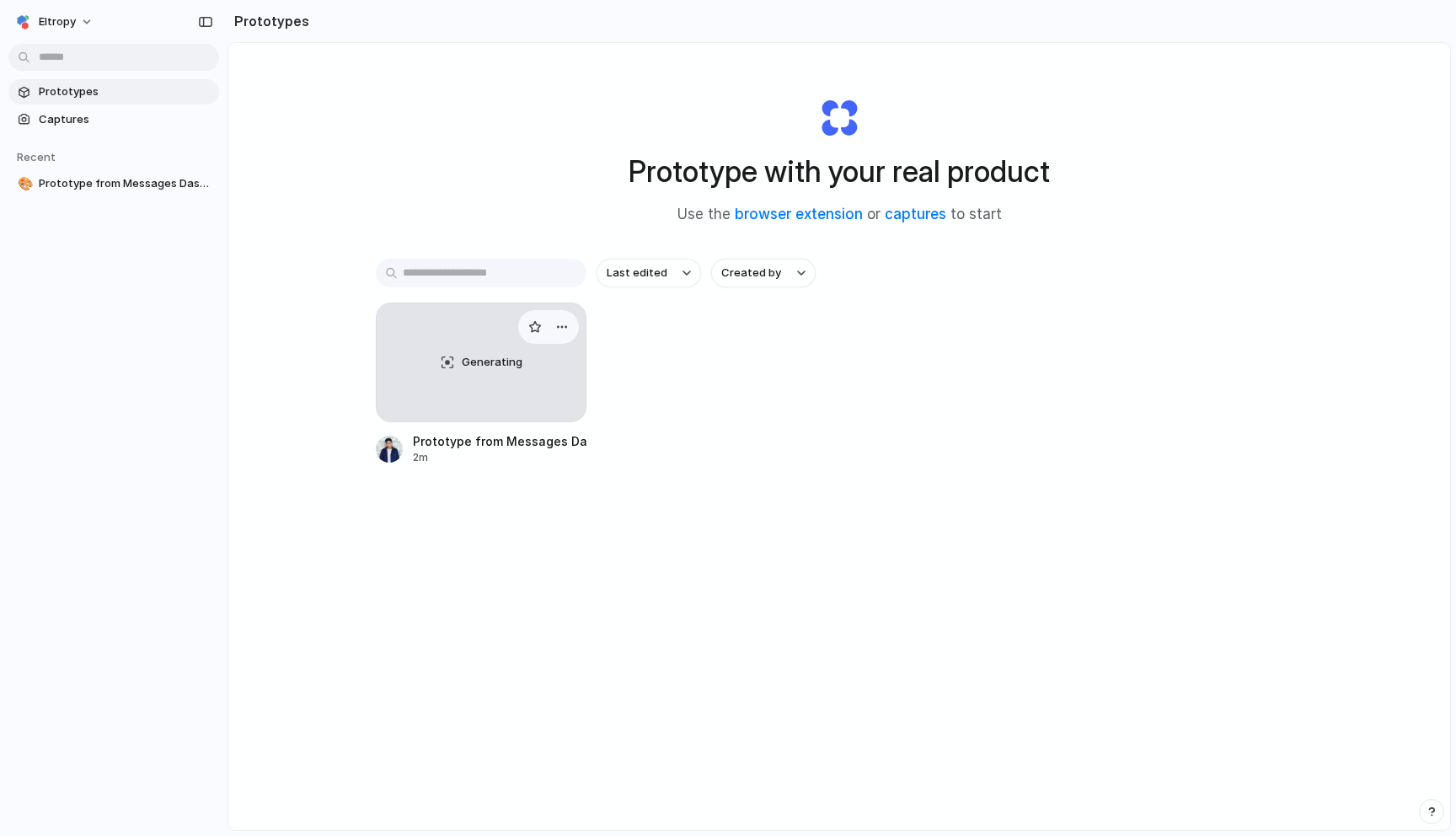
click at [489, 458] on div "2m" at bounding box center [500, 457] width 174 height 15
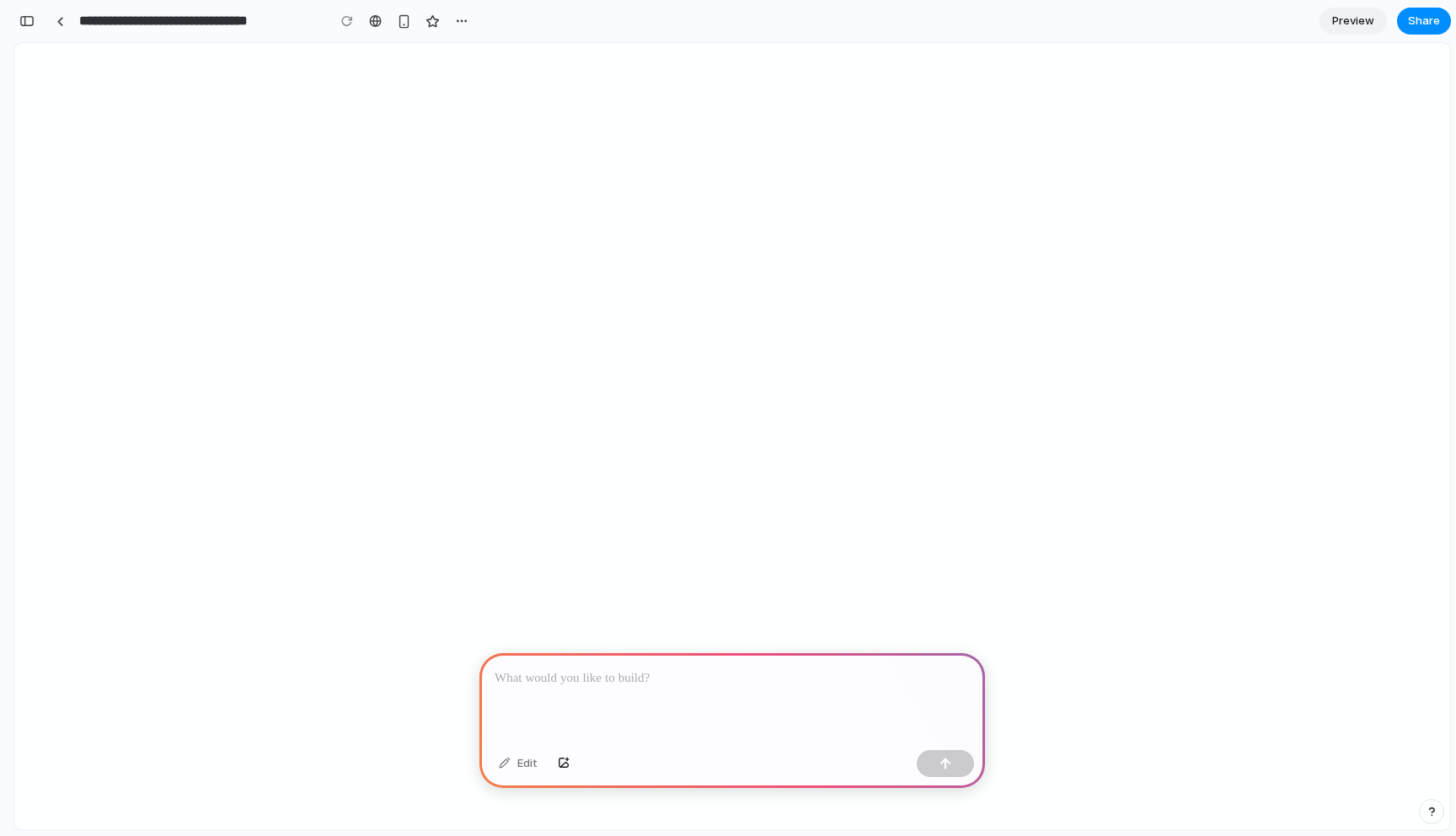
click at [584, 673] on p at bounding box center [732, 678] width 475 height 20
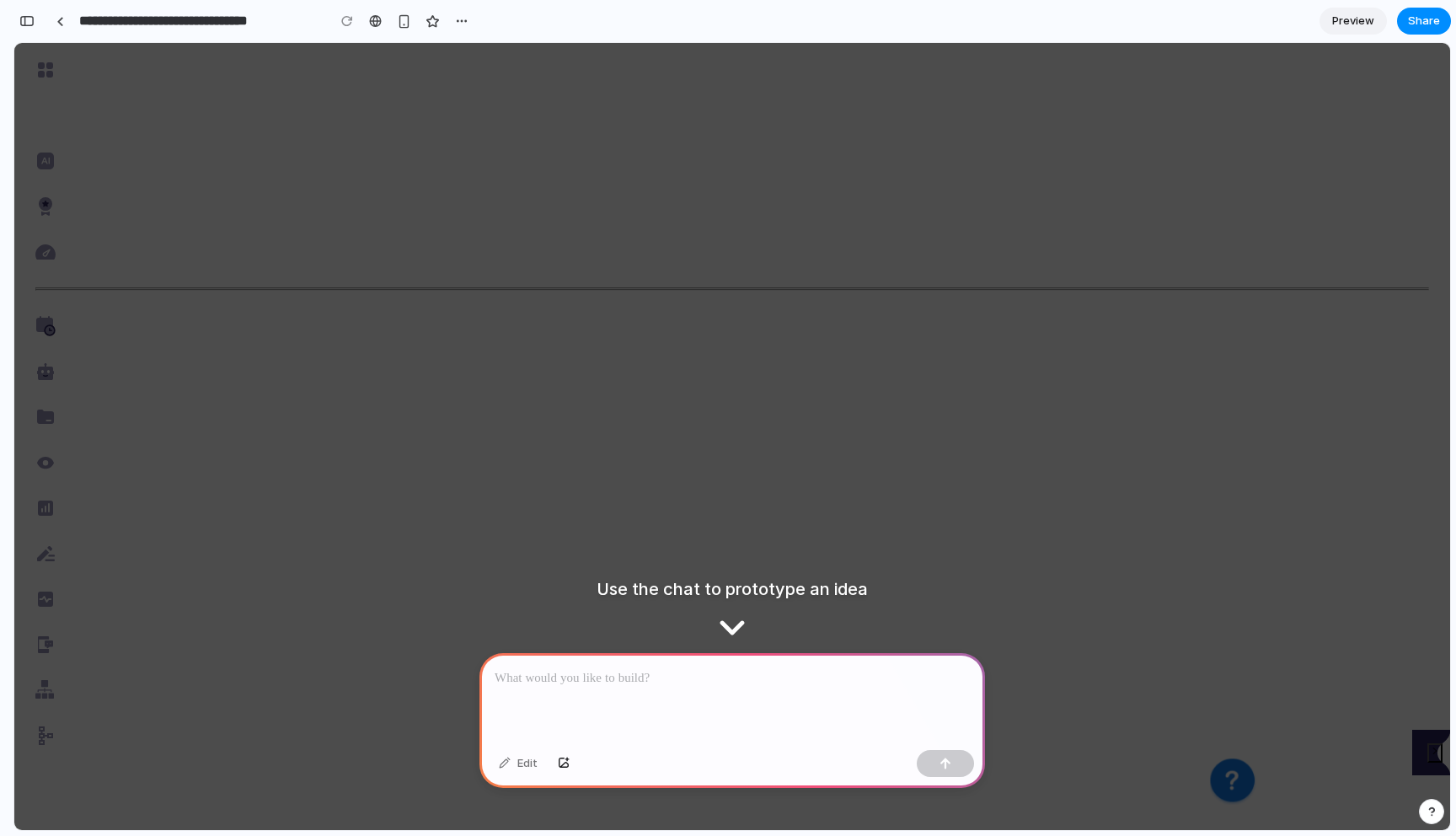
click at [562, 686] on p at bounding box center [732, 678] width 475 height 20
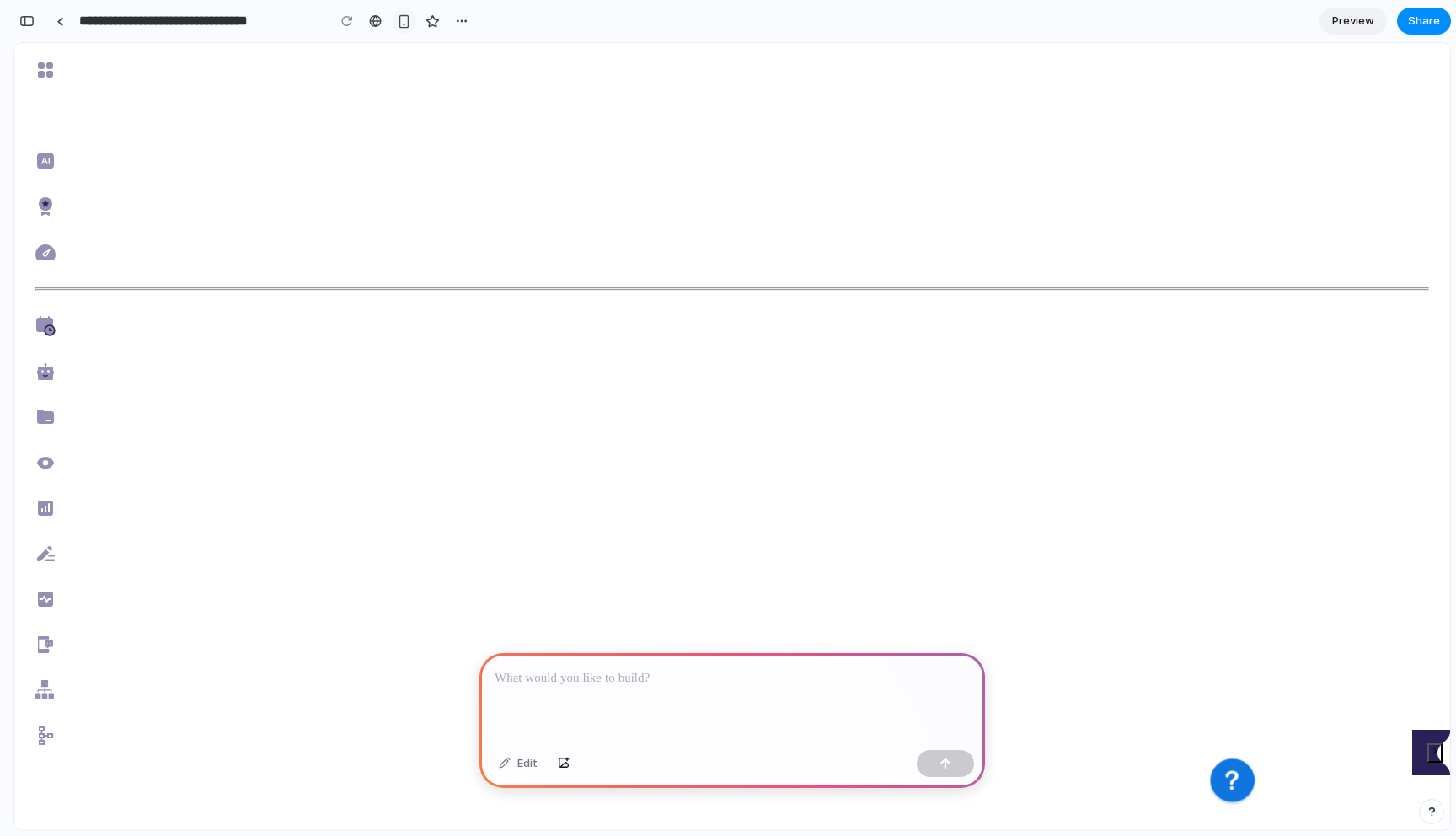
click at [401, 18] on div "button" at bounding box center [404, 21] width 14 height 14
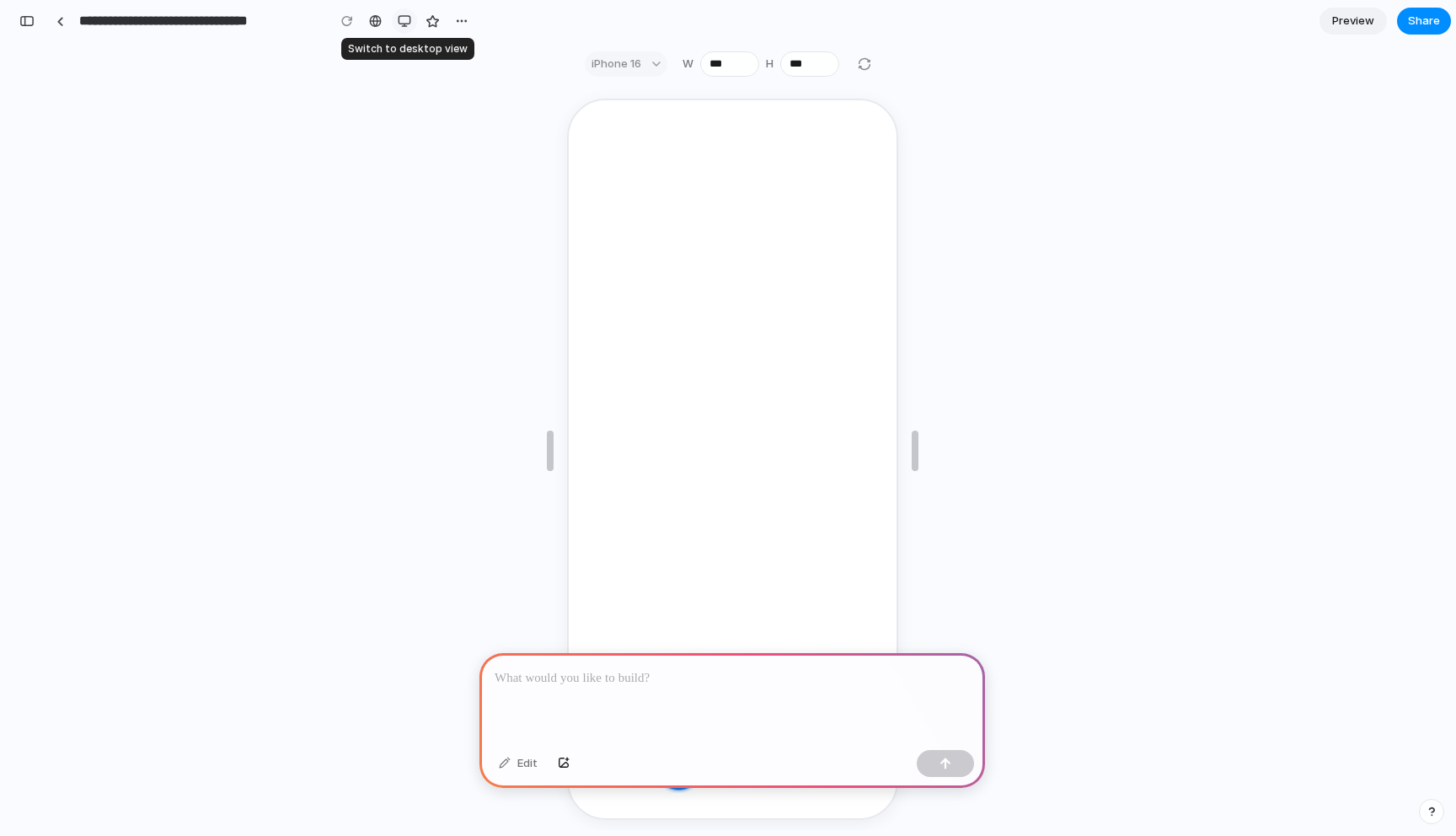
click at [403, 18] on div "button" at bounding box center [404, 21] width 14 height 14
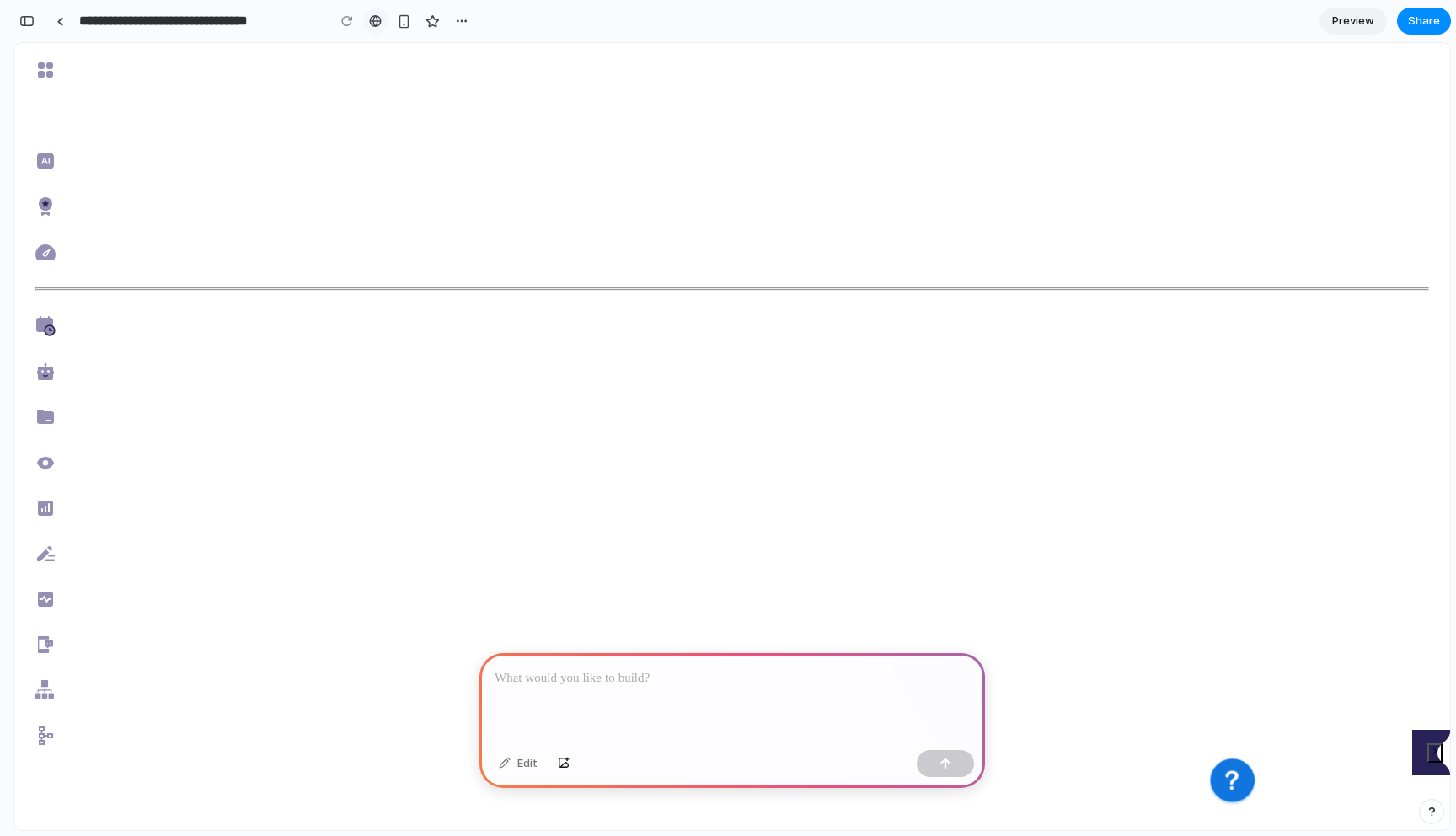
click at [371, 22] on div at bounding box center [376, 21] width 13 height 14
click at [461, 25] on div "button" at bounding box center [462, 21] width 14 height 14
click at [675, 46] on div "Duplicate Delete" at bounding box center [728, 418] width 1456 height 836
click at [1375, 20] on link "Preview" at bounding box center [1353, 21] width 68 height 27
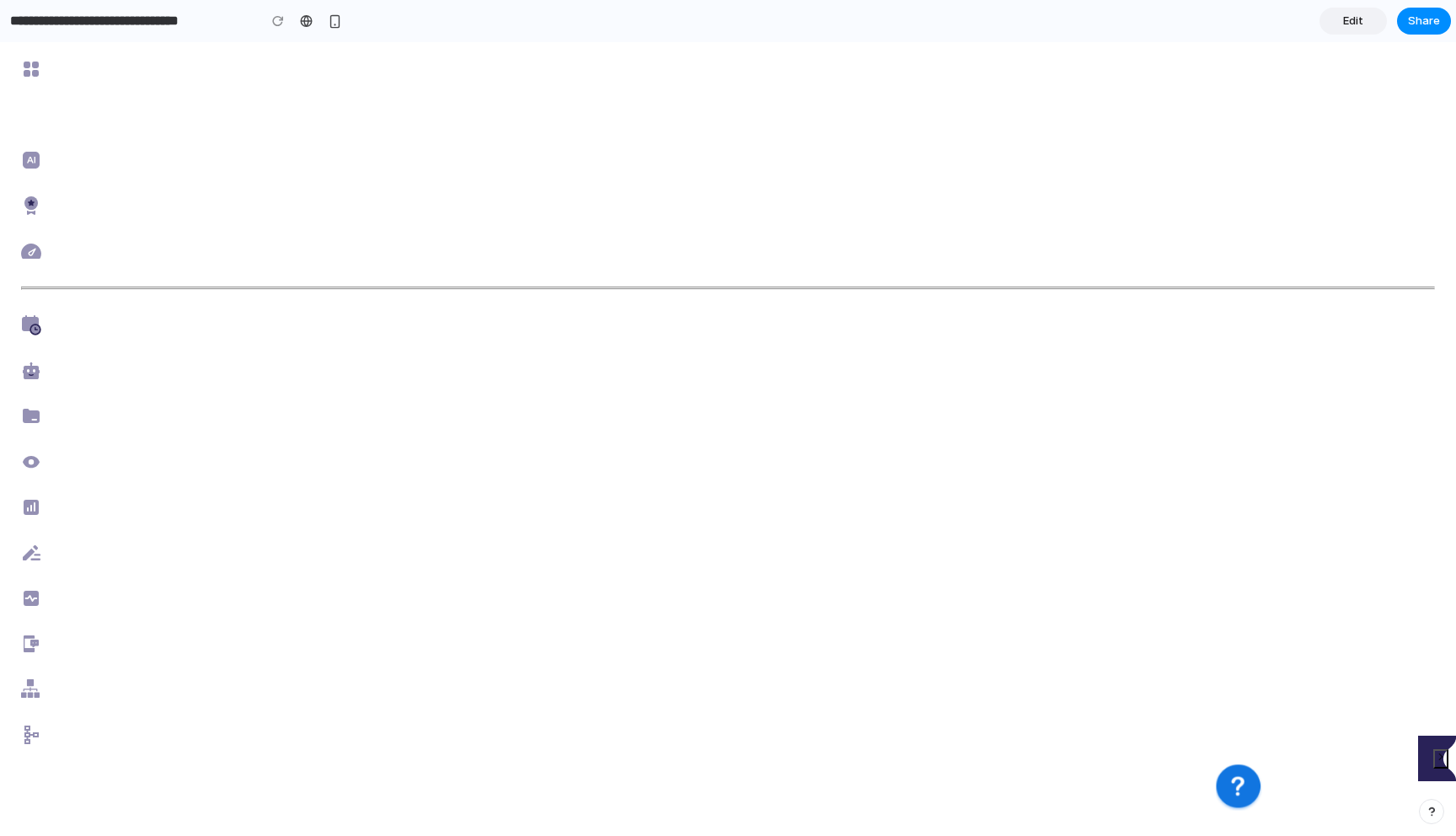
click at [1354, 13] on span "Edit" at bounding box center [1353, 21] width 20 height 17
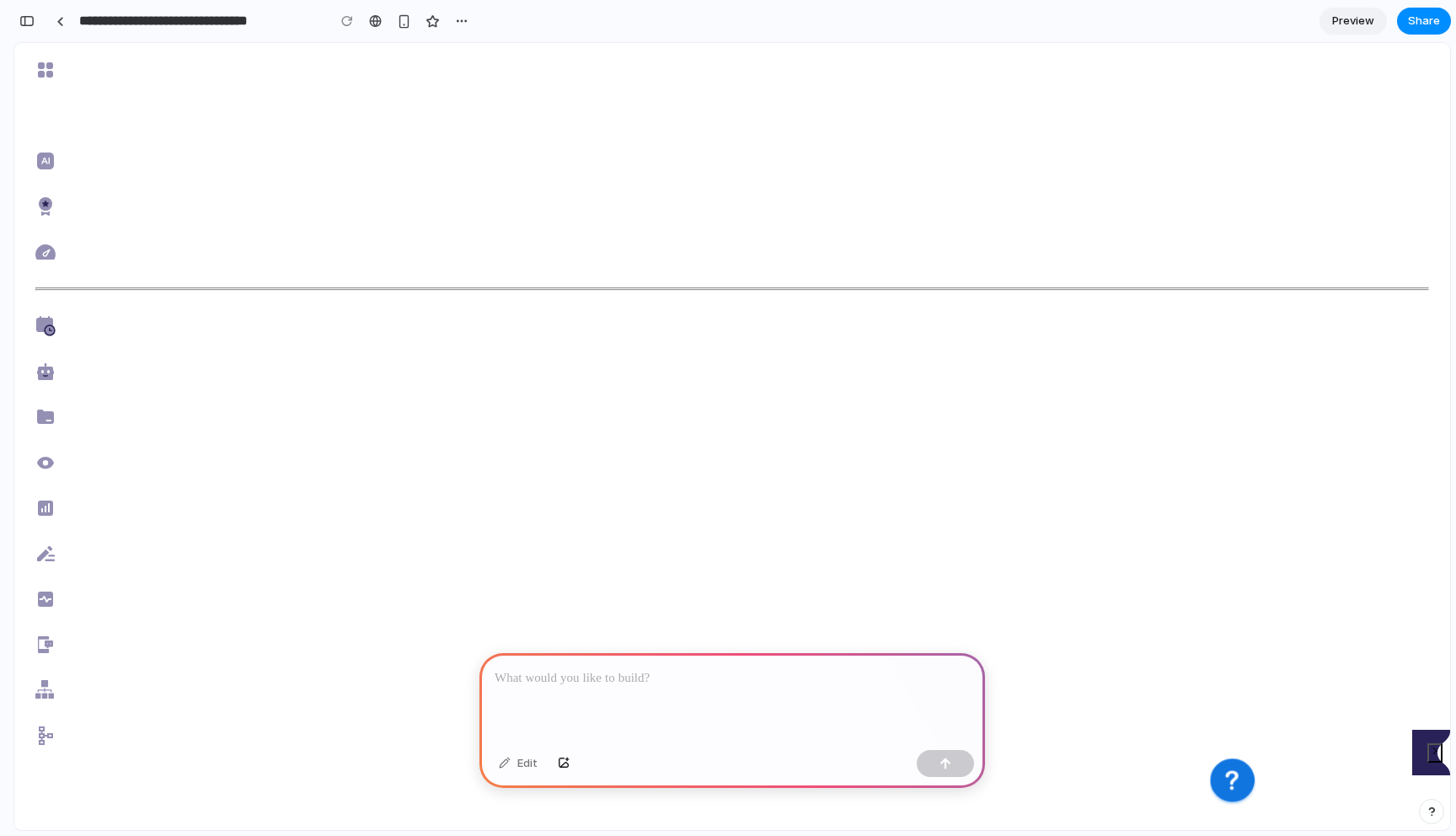
click at [41, 120] on icon at bounding box center [46, 116] width 16 height 17
click at [43, 83] on ul at bounding box center [732, 415] width 1436 height 746
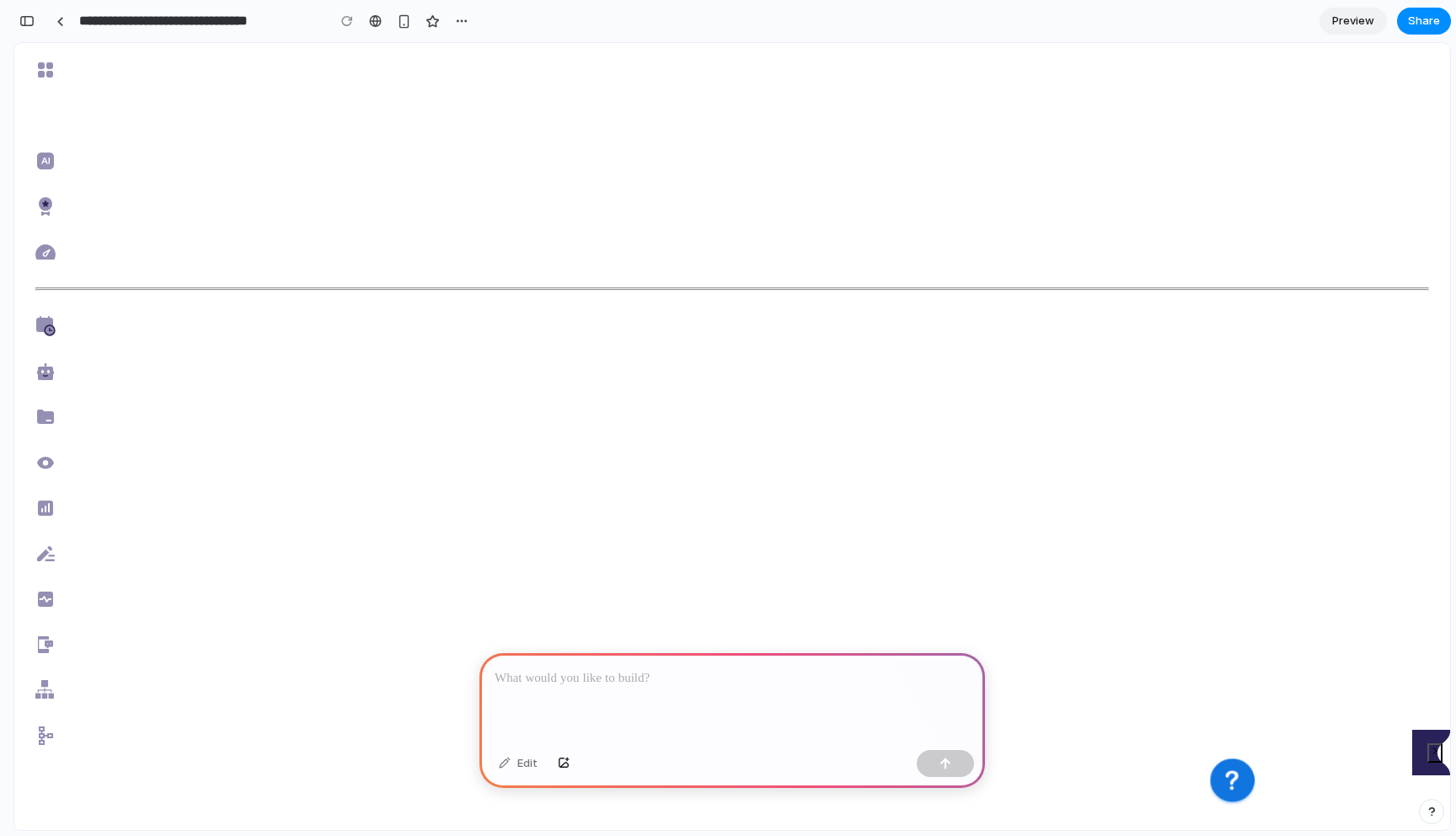
click at [43, 452] on icon at bounding box center [45, 461] width 20 height 20
click at [44, 501] on icon at bounding box center [45, 508] width 15 height 15
click at [45, 796] on icon at bounding box center [45, 794] width 29 height 29
click at [725, 668] on p at bounding box center [732, 678] width 475 height 20
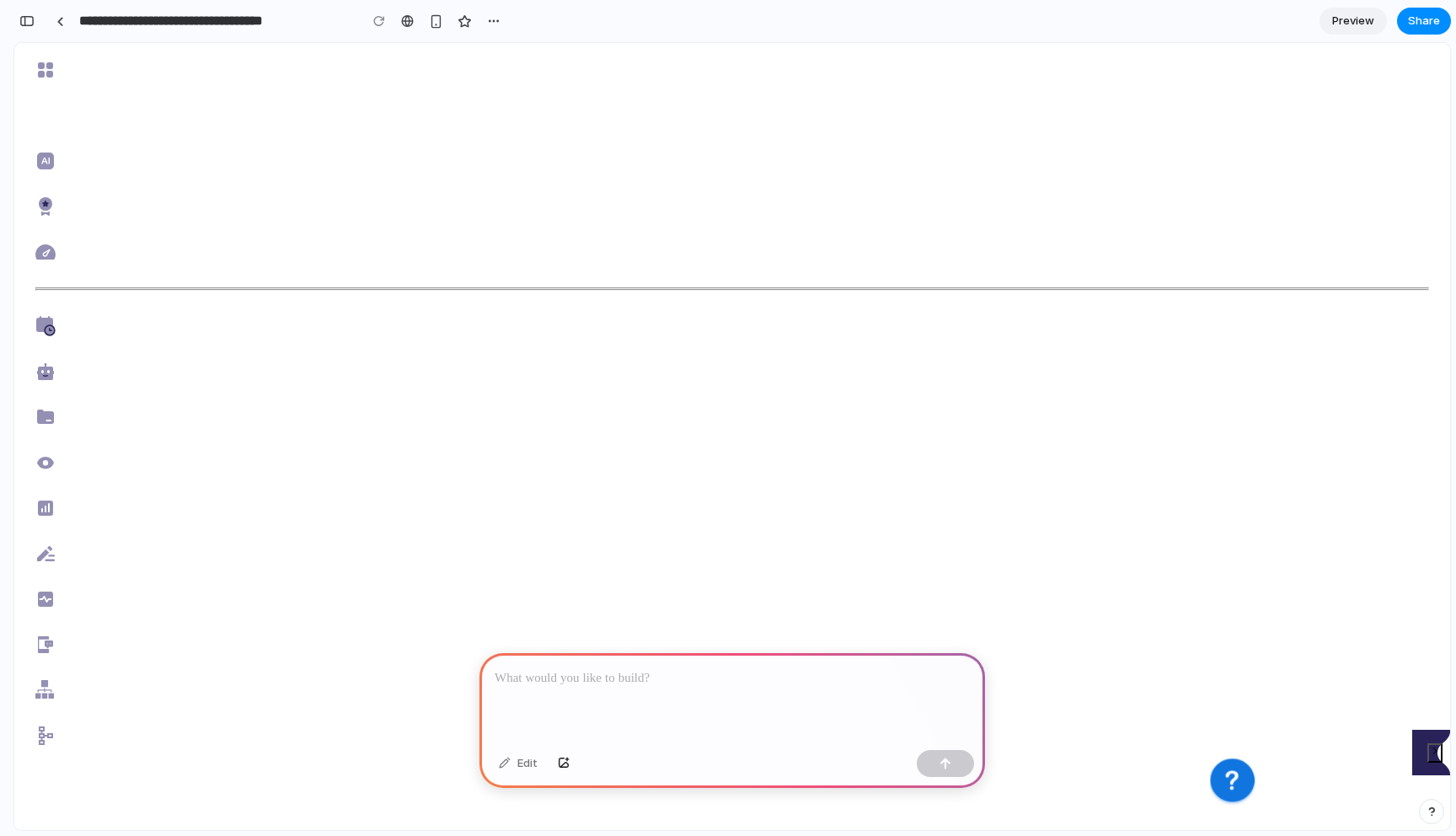
click at [725, 668] on p at bounding box center [732, 678] width 475 height 20
click at [567, 687] on p at bounding box center [732, 678] width 475 height 20
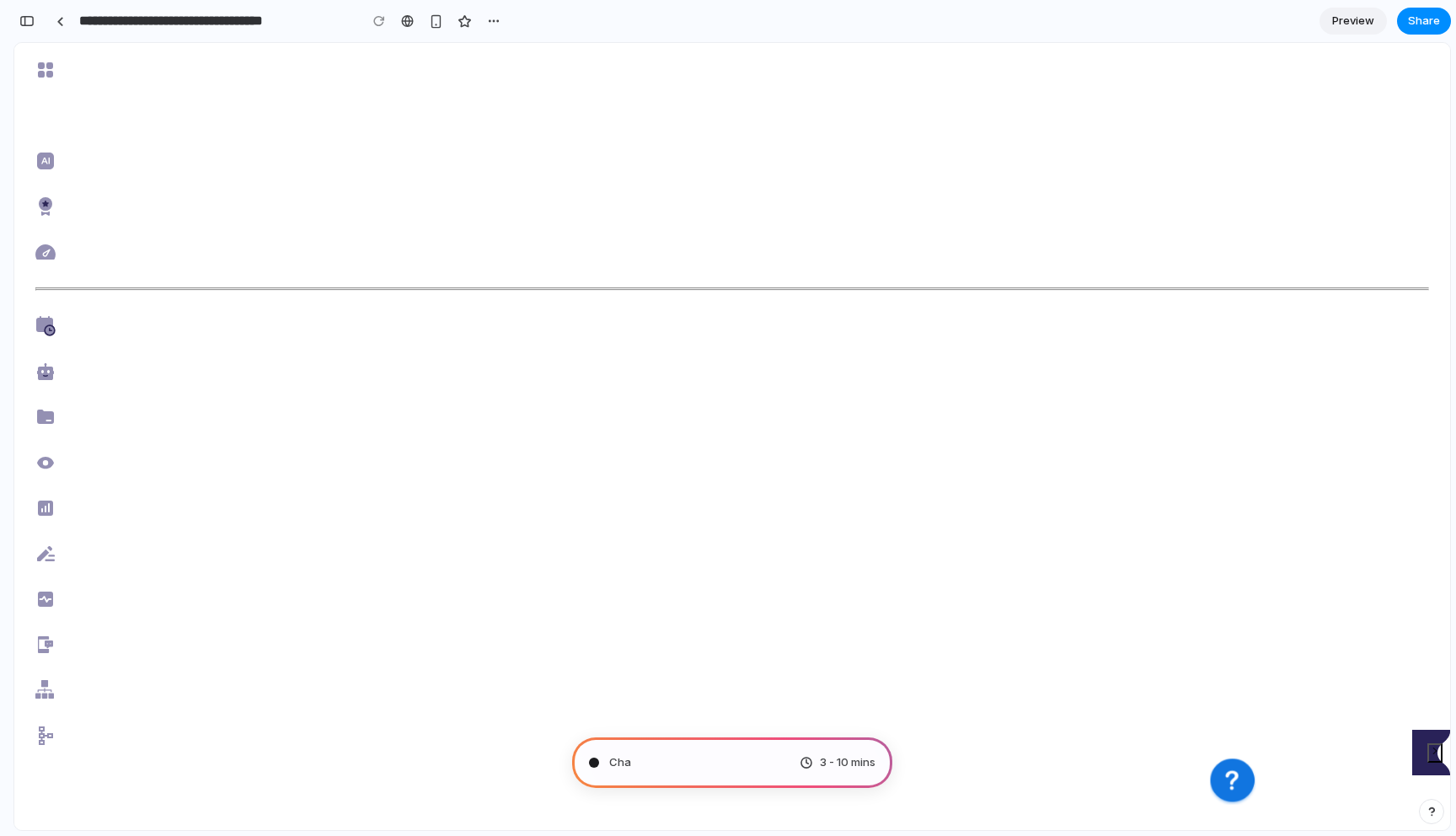
type input "**********"
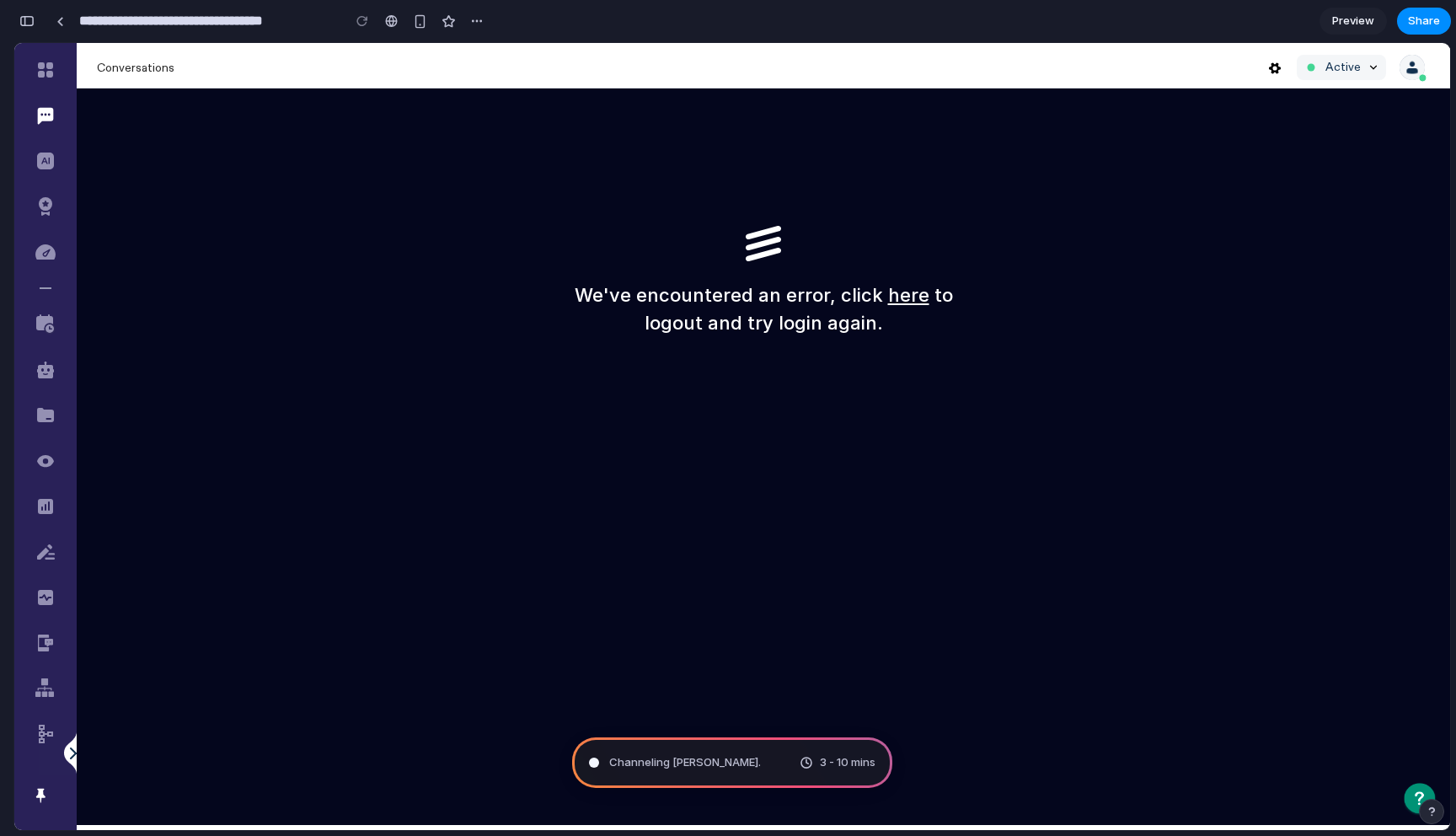
click at [602, 473] on div "We've encountered an error, click here to logout and try login again." at bounding box center [763, 456] width 1373 height 736
click at [687, 765] on span "Channeling [PERSON_NAME]" at bounding box center [684, 761] width 150 height 17
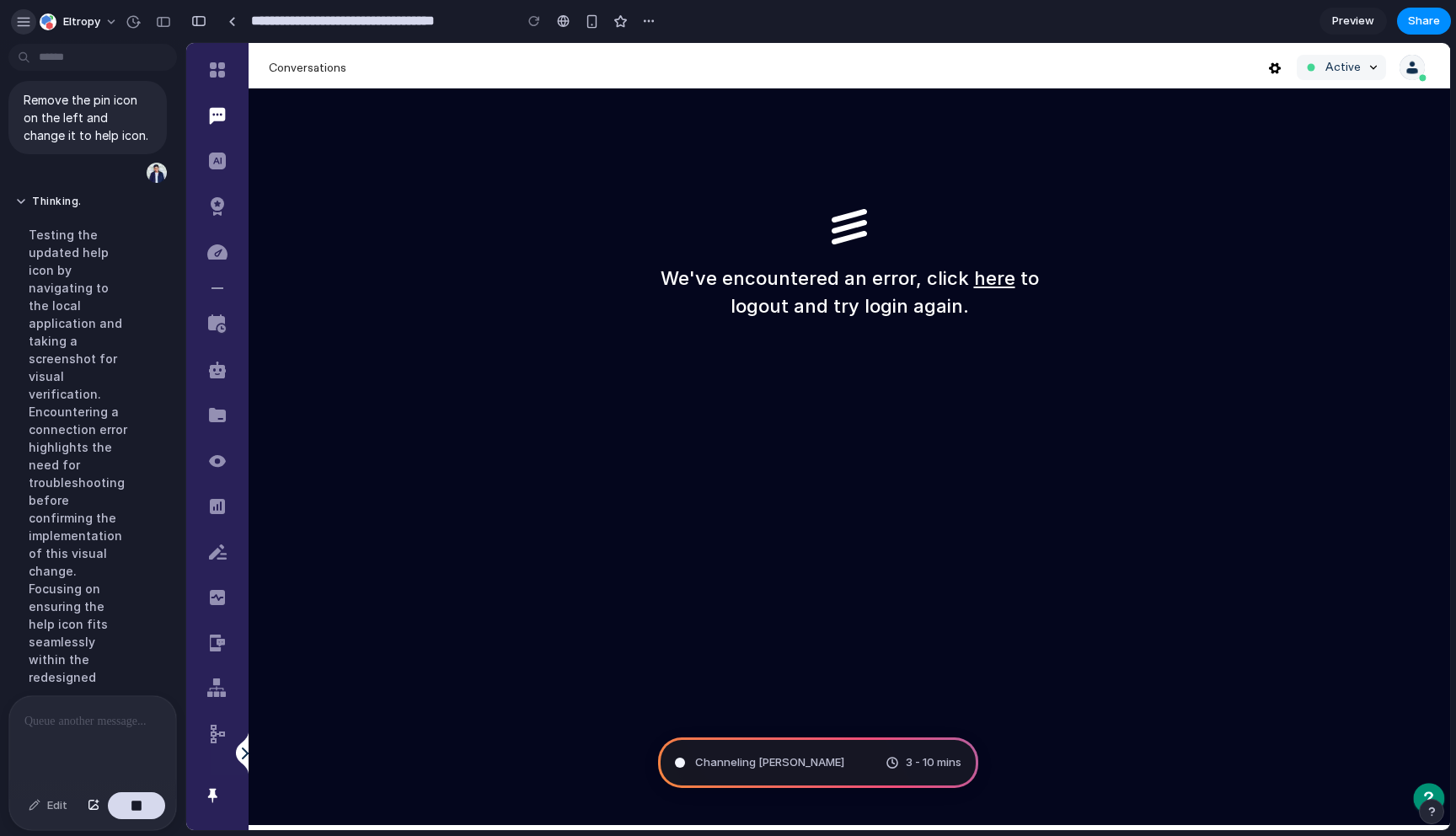
click at [17, 18] on div "button" at bounding box center [23, 21] width 15 height 15
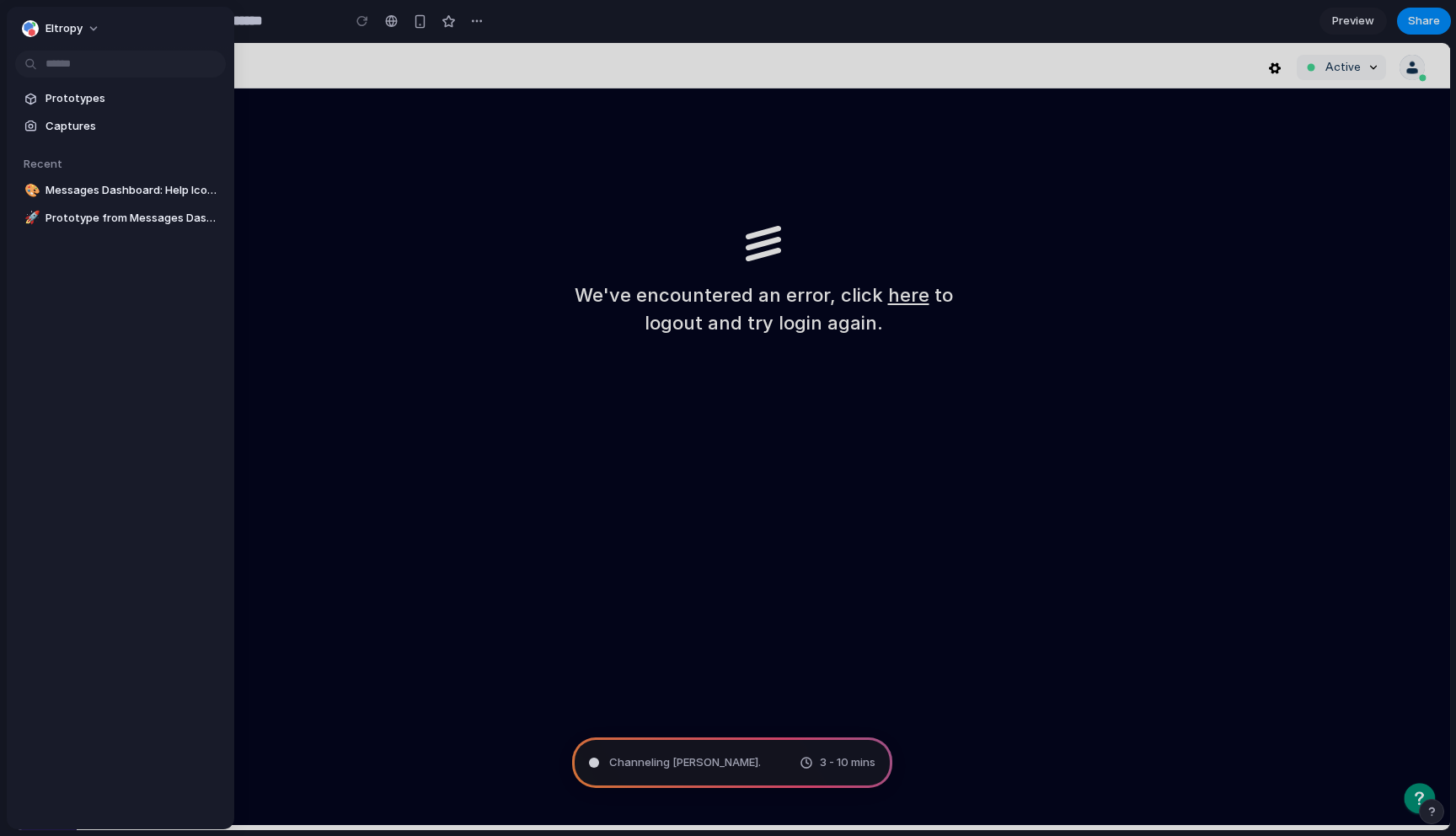
click at [312, 176] on div at bounding box center [728, 418] width 1456 height 836
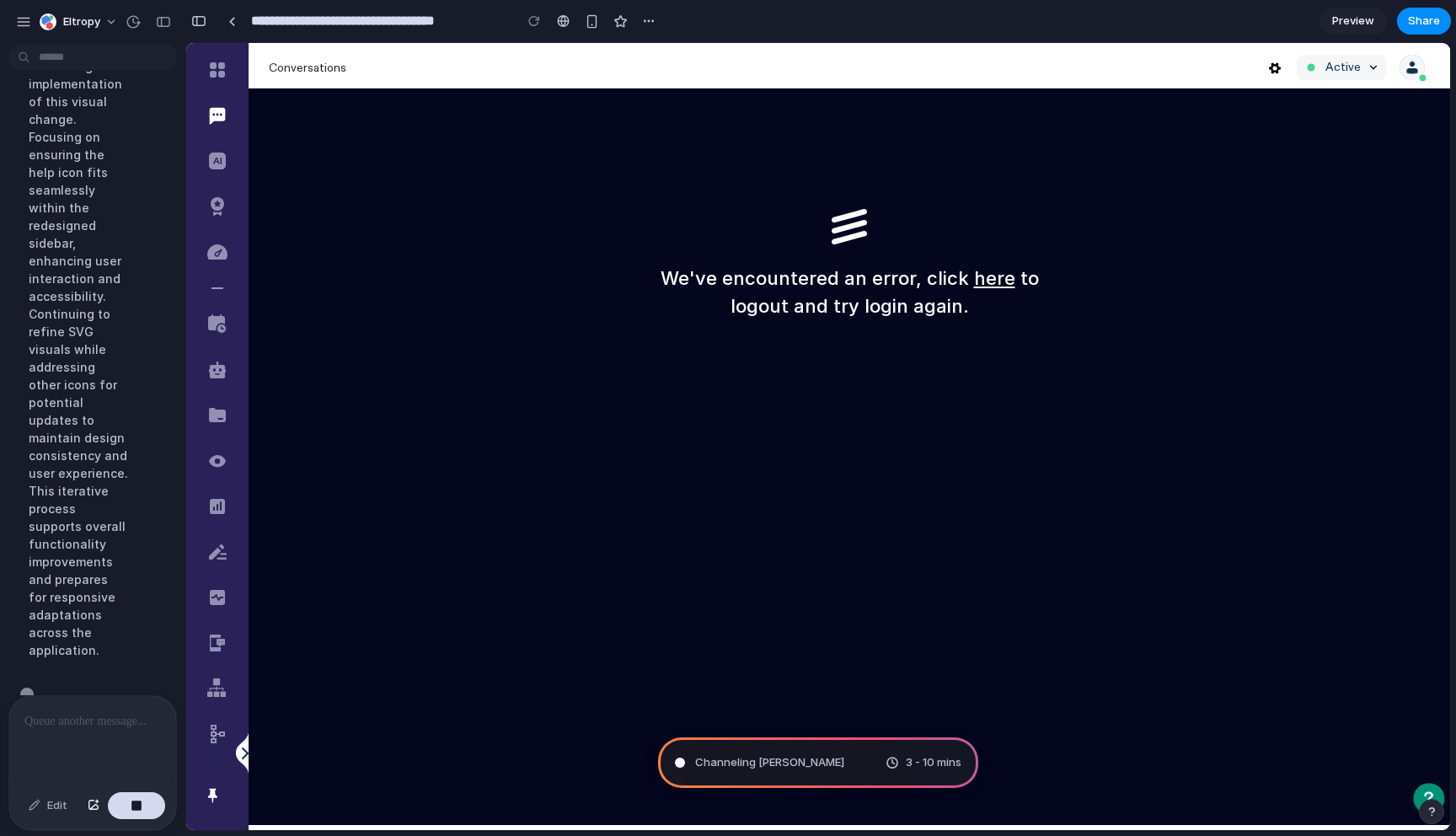
scroll to position [483, 0]
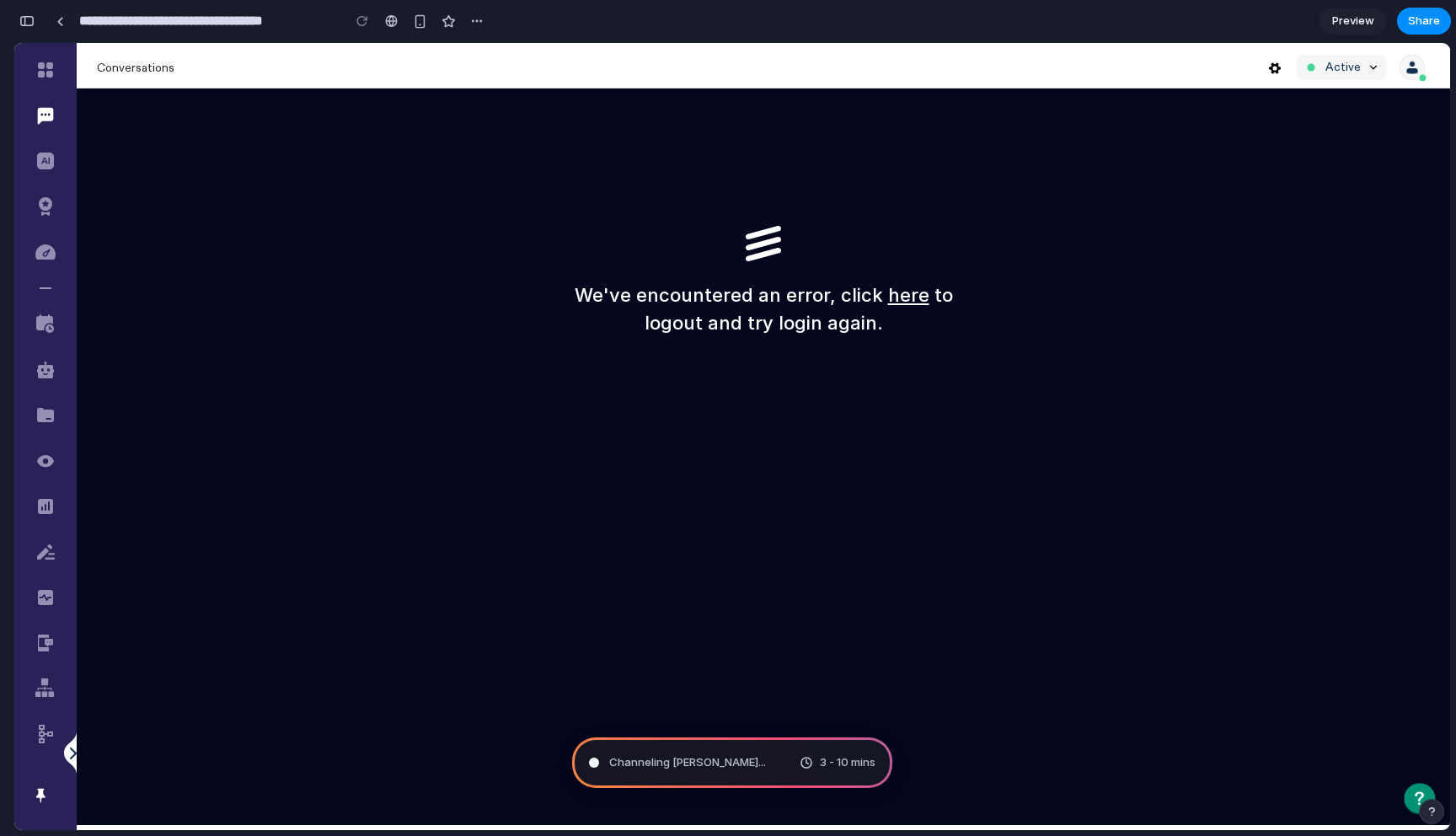
click at [34, 16] on div "button" at bounding box center [26, 21] width 15 height 12
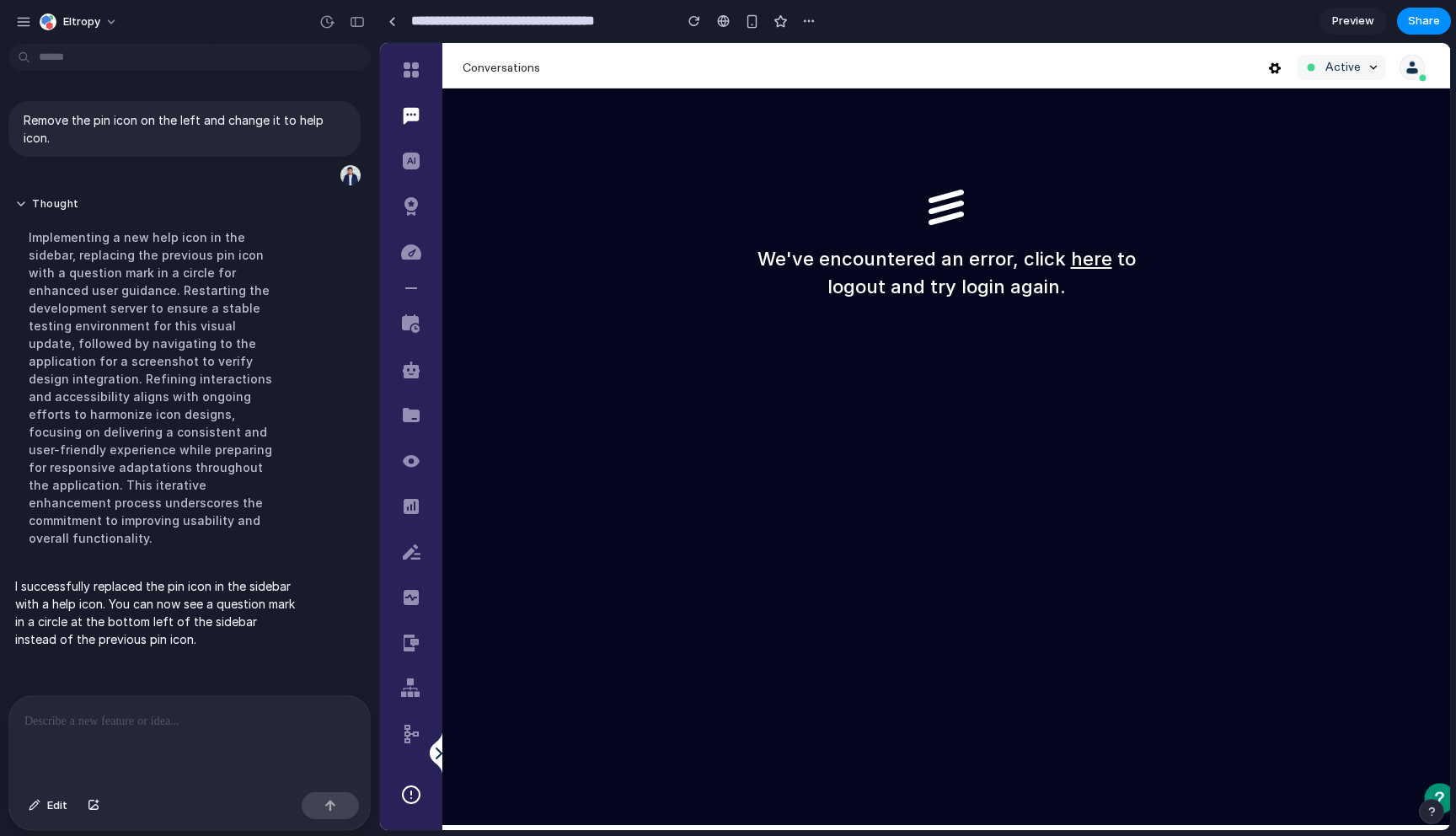
scroll to position [0, 0]
click at [600, 389] on div "We've encountered an error, click here to logout and try login again." at bounding box center [946, 456] width 1007 height 736
click at [143, 577] on p "I successfully replaced the pin icon in the sidebar with a help icon. You can n…" at bounding box center [156, 612] width 282 height 70
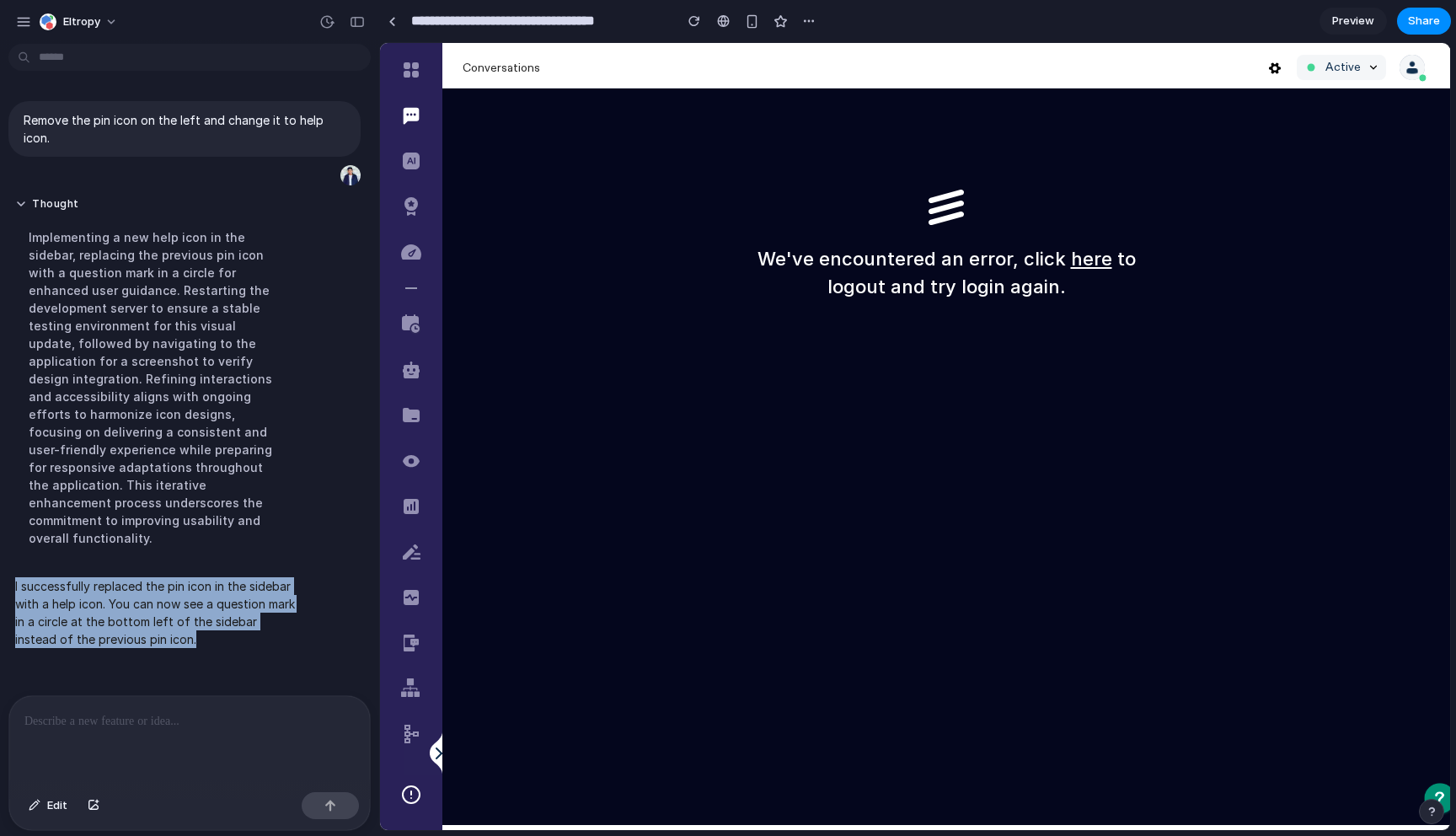
click at [143, 577] on p "I successfully replaced the pin icon in the sidebar with a help icon. You can n…" at bounding box center [156, 612] width 282 height 70
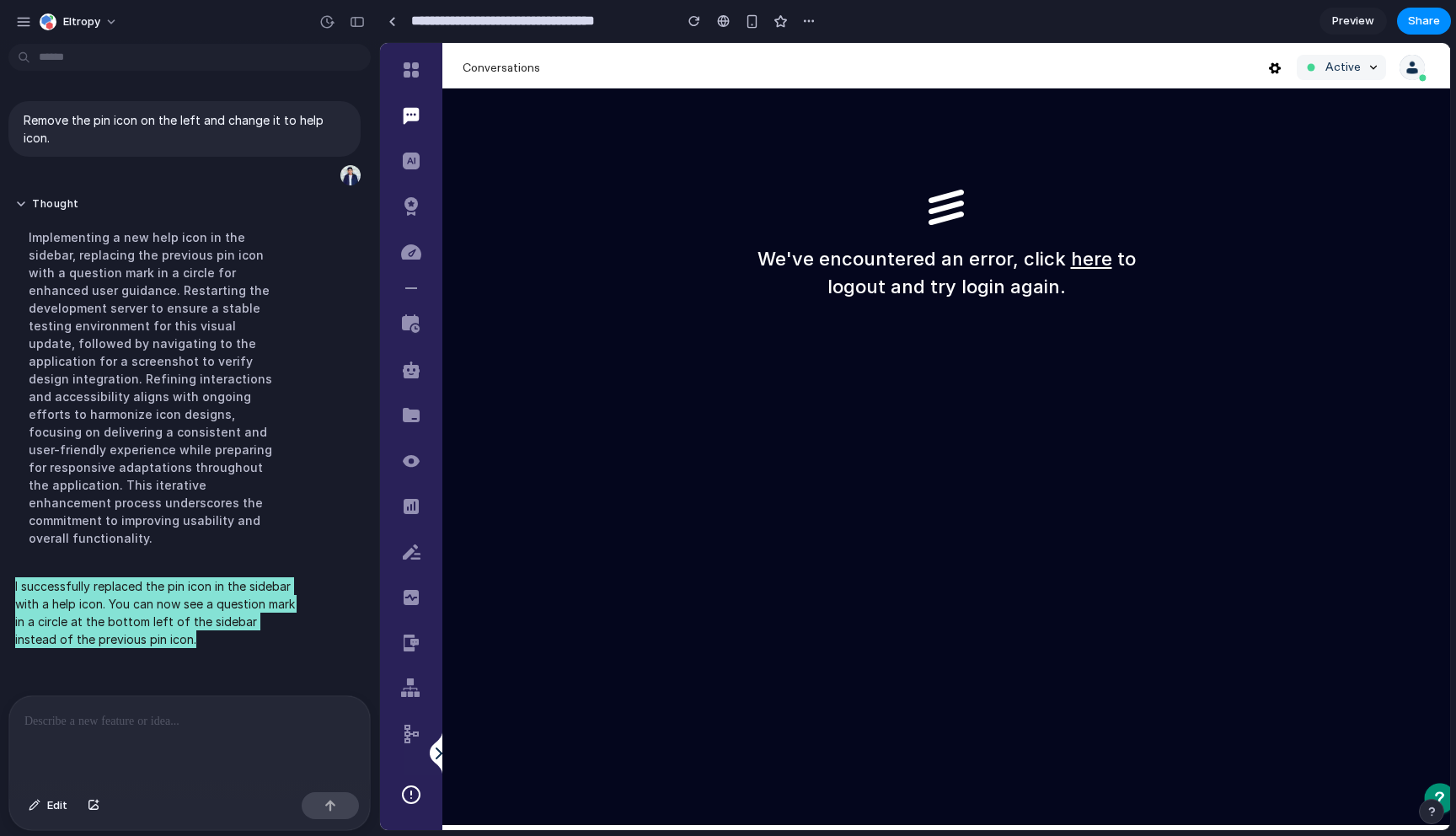
click at [420, 807] on div at bounding box center [411, 435] width 63 height 786
click at [418, 797] on circle at bounding box center [410, 793] width 17 height 17
click at [414, 797] on icon at bounding box center [410, 793] width 20 height 20
click at [723, 603] on div "We've encountered an error, click here to logout and try login again." at bounding box center [946, 456] width 1007 height 736
